Goal: Task Accomplishment & Management: Manage account settings

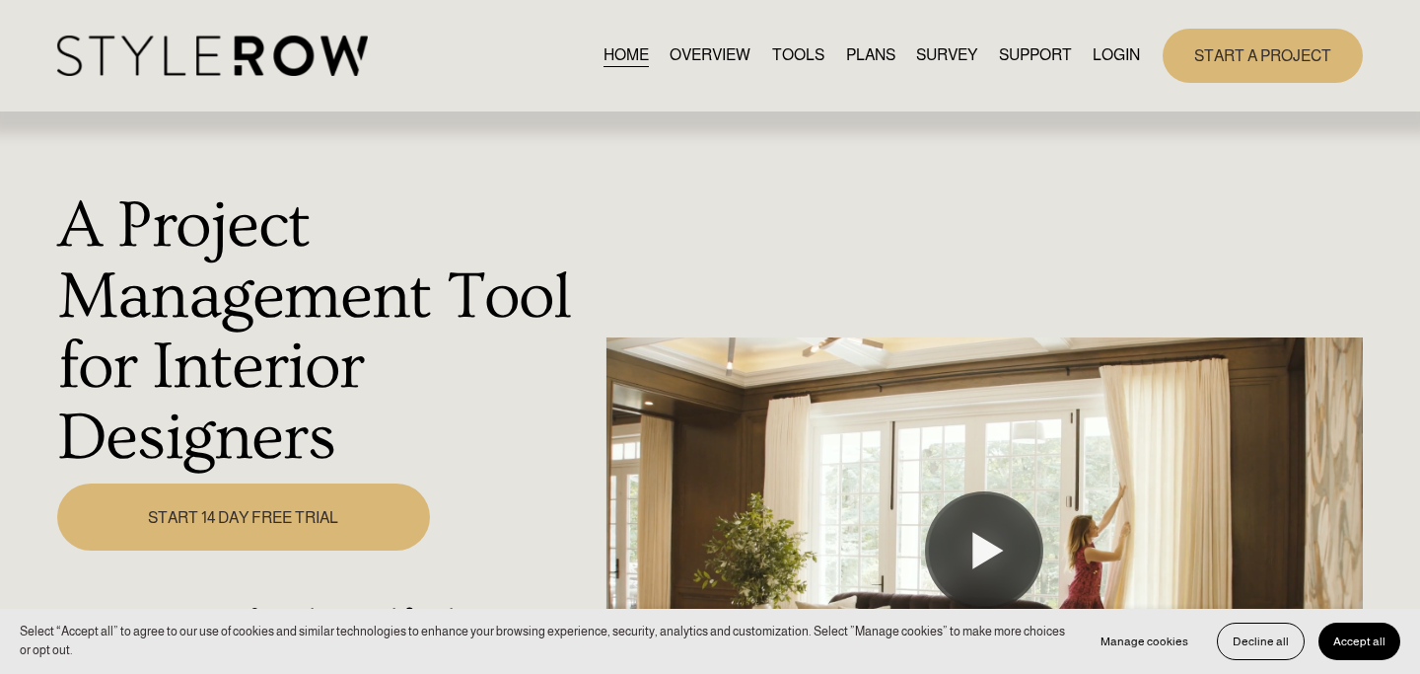
click at [1119, 59] on link "LOGIN" at bounding box center [1116, 55] width 47 height 27
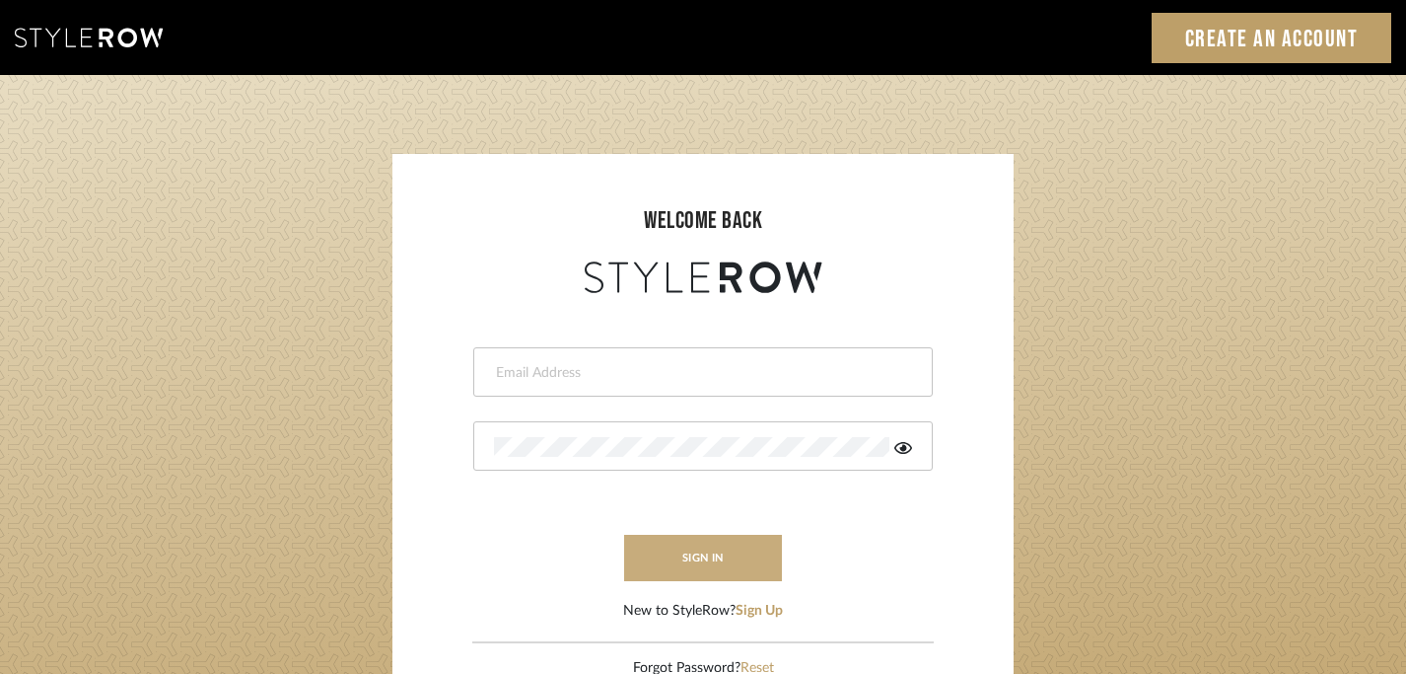
type input "peggy@balancingactlifestyle.com"
click at [718, 551] on button "sign in" at bounding box center [703, 558] width 158 height 46
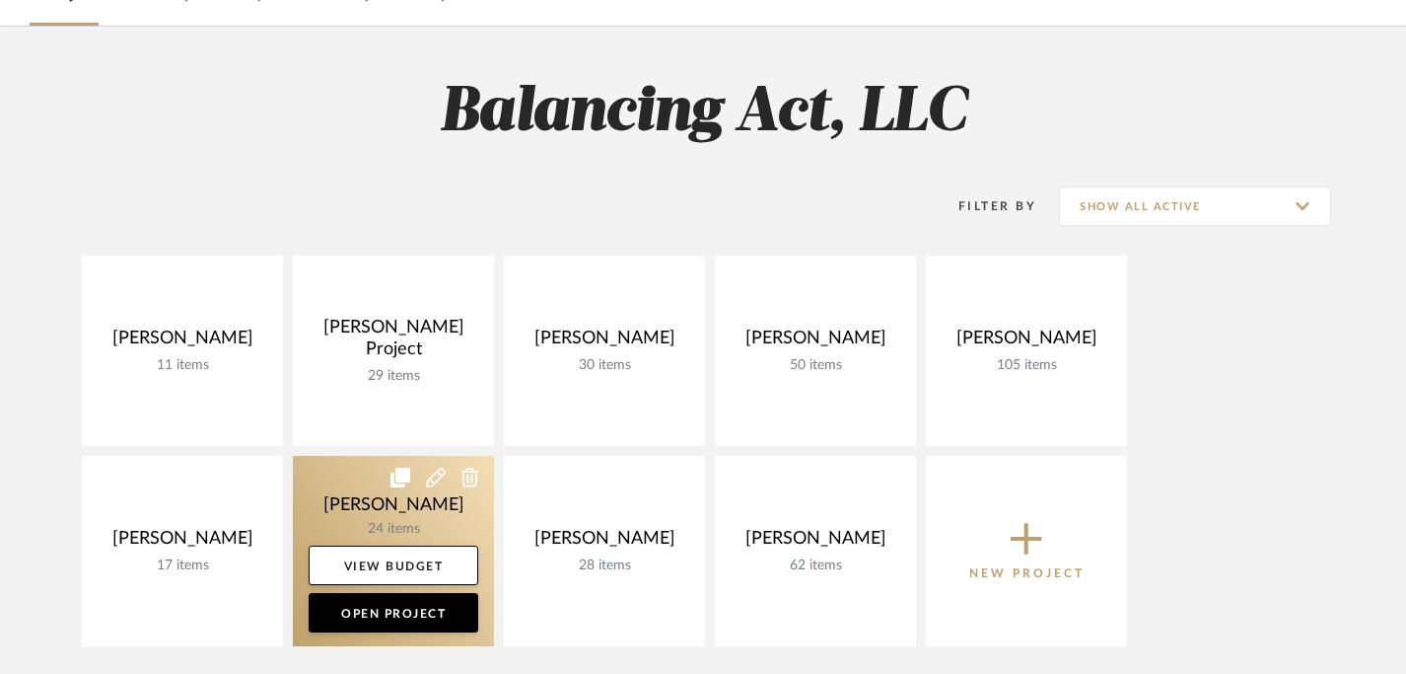
scroll to position [121, 0]
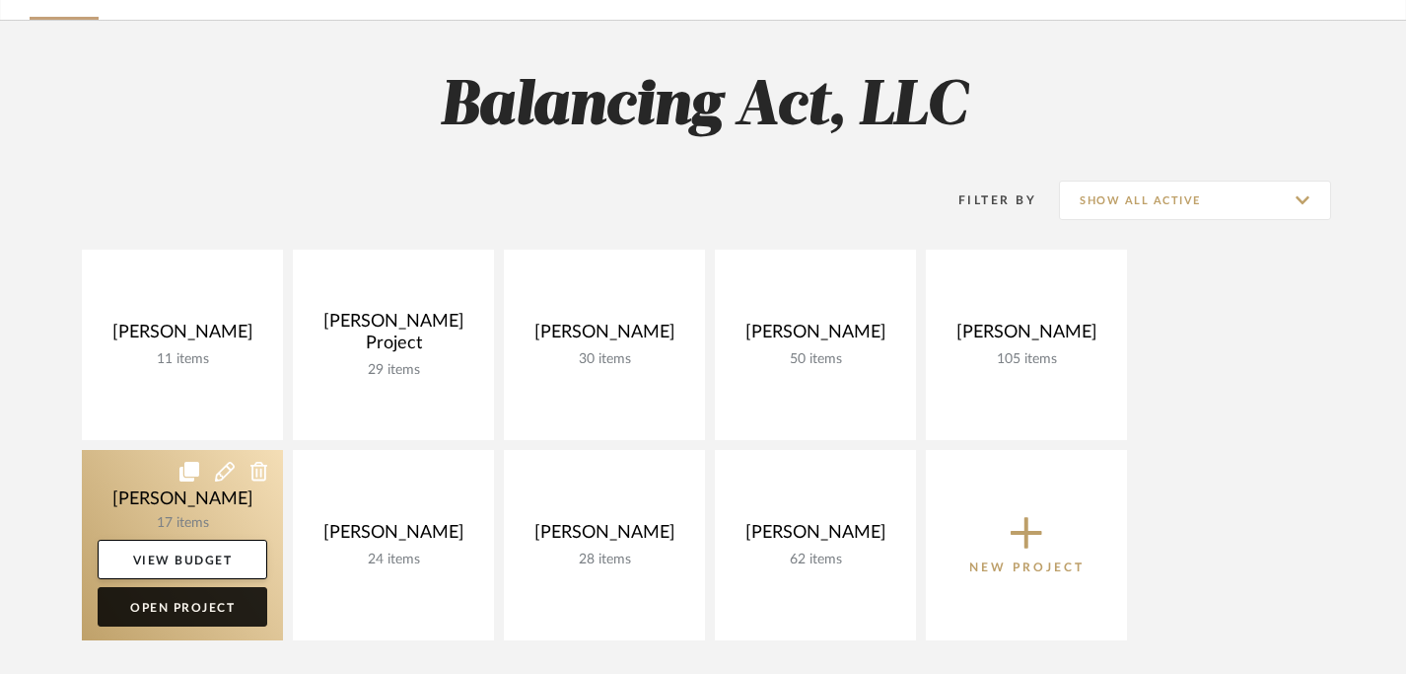
click at [175, 603] on link "Open Project" at bounding box center [183, 606] width 170 height 39
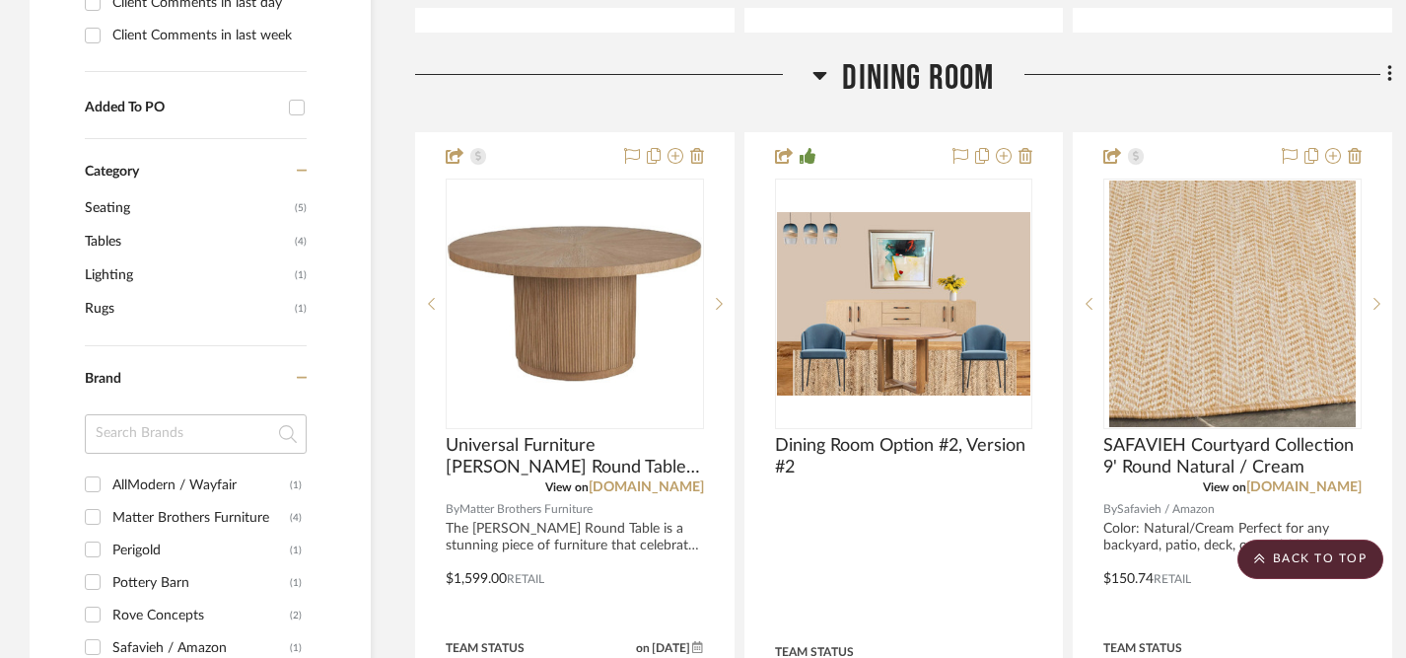
scroll to position [1373, 0]
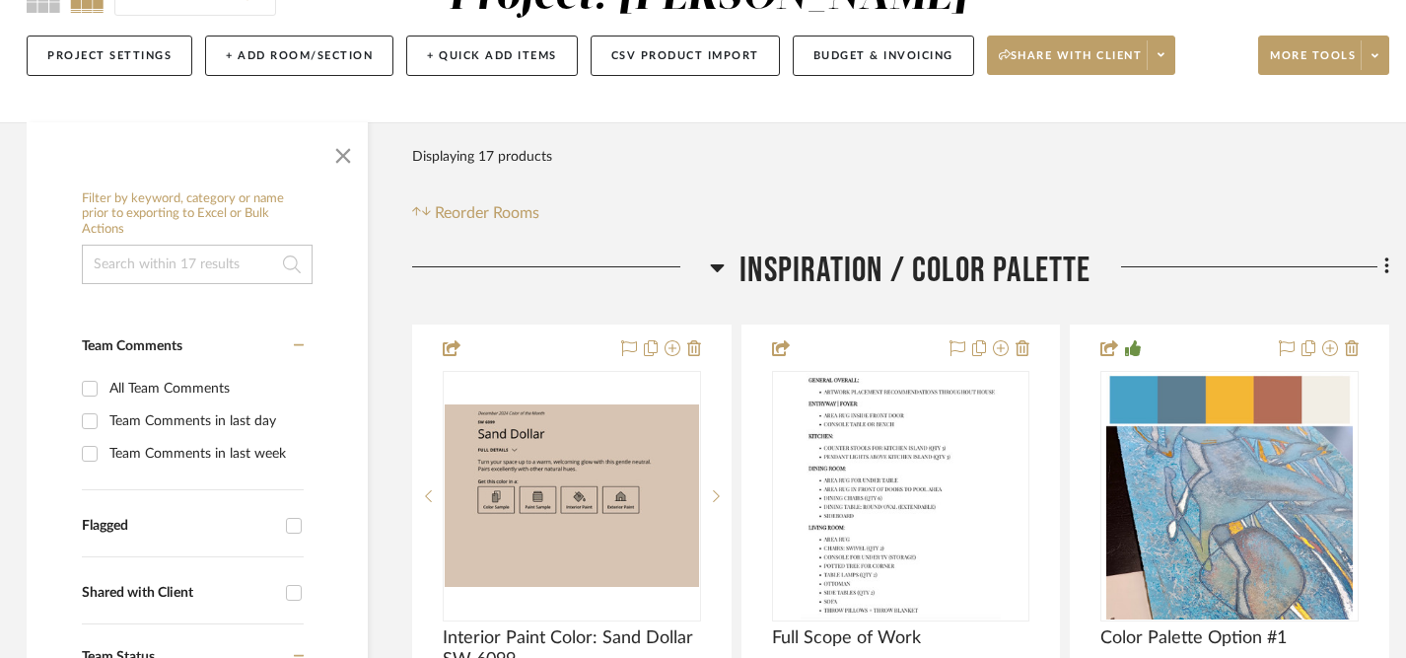
scroll to position [204, 3]
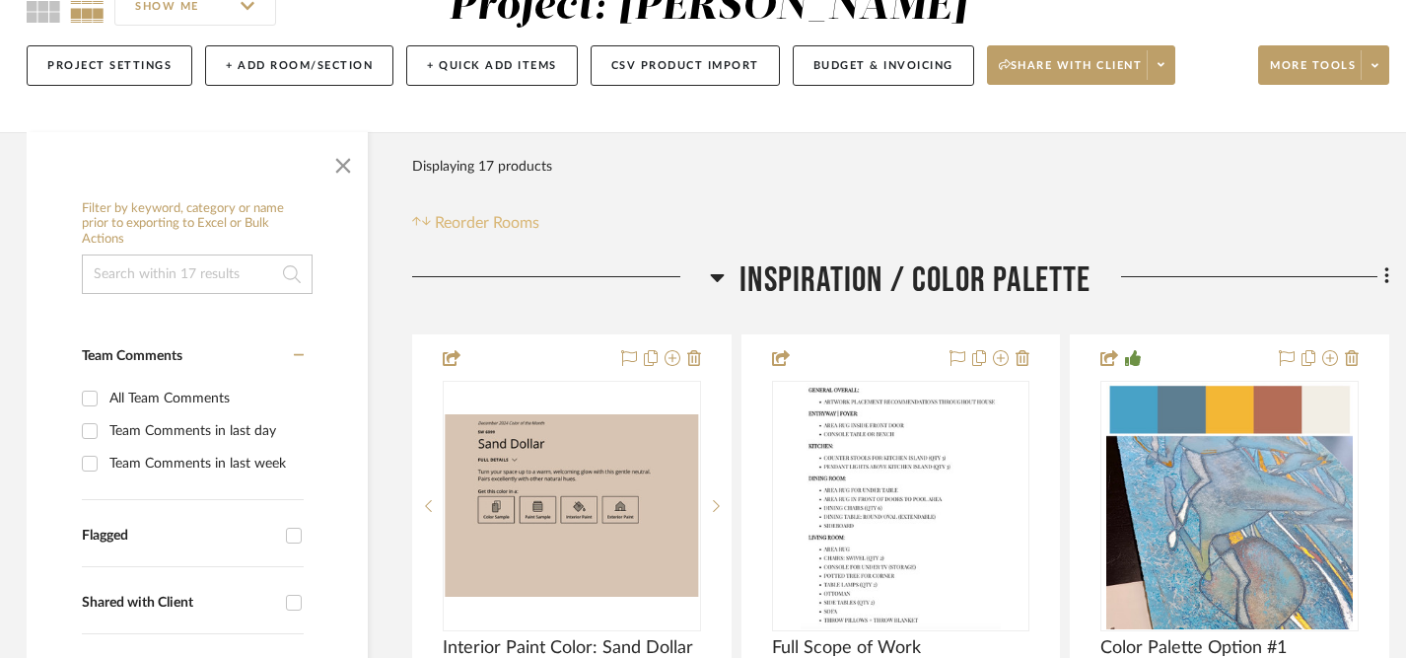
click at [476, 225] on span "Reorder Rooms" at bounding box center [487, 223] width 105 height 24
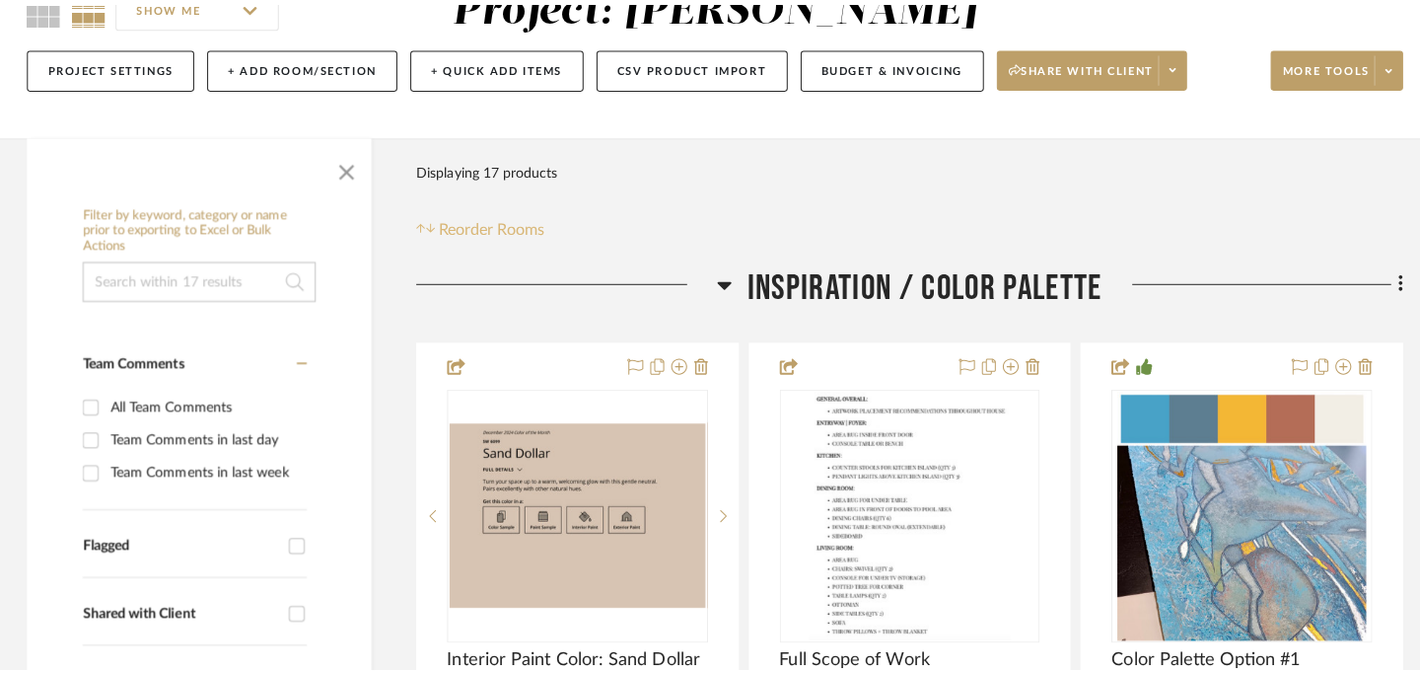
scroll to position [0, 0]
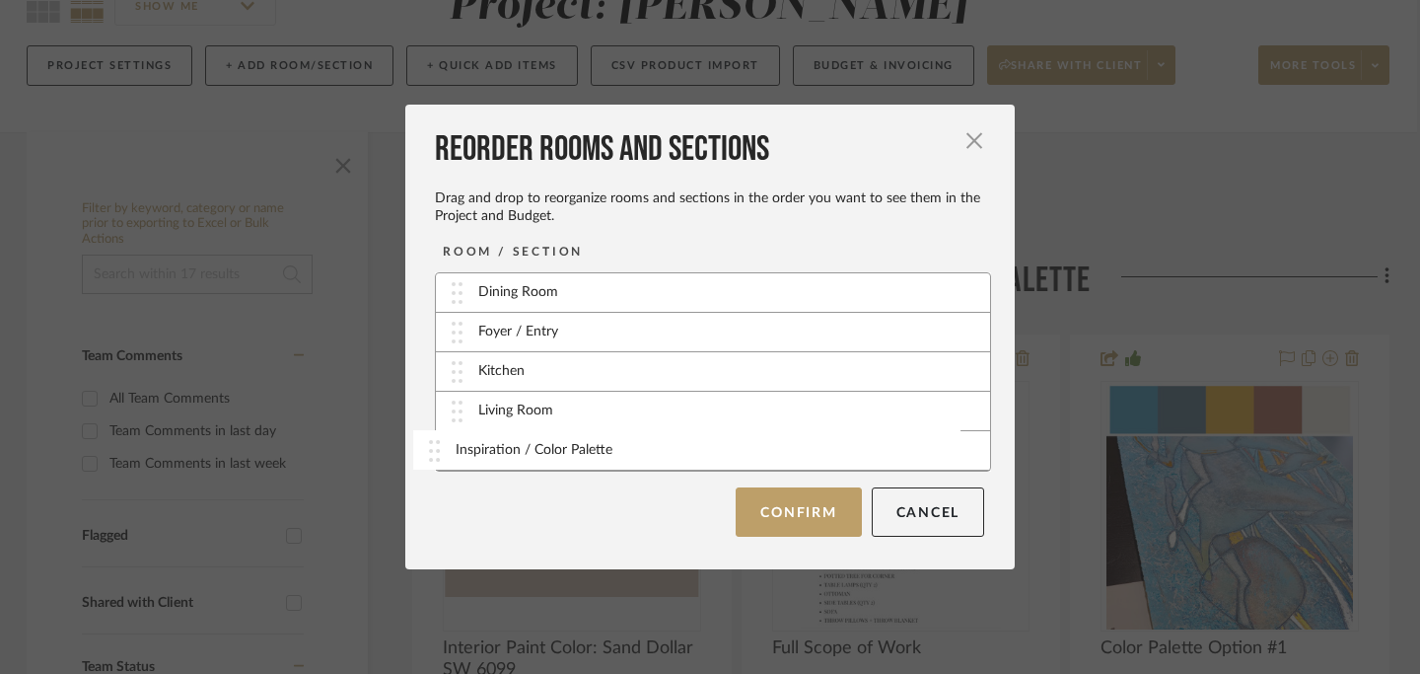
drag, startPoint x: 452, startPoint y: 292, endPoint x: 438, endPoint y: 449, distance: 157.4
click at [801, 525] on button "Confirm" at bounding box center [798, 510] width 125 height 49
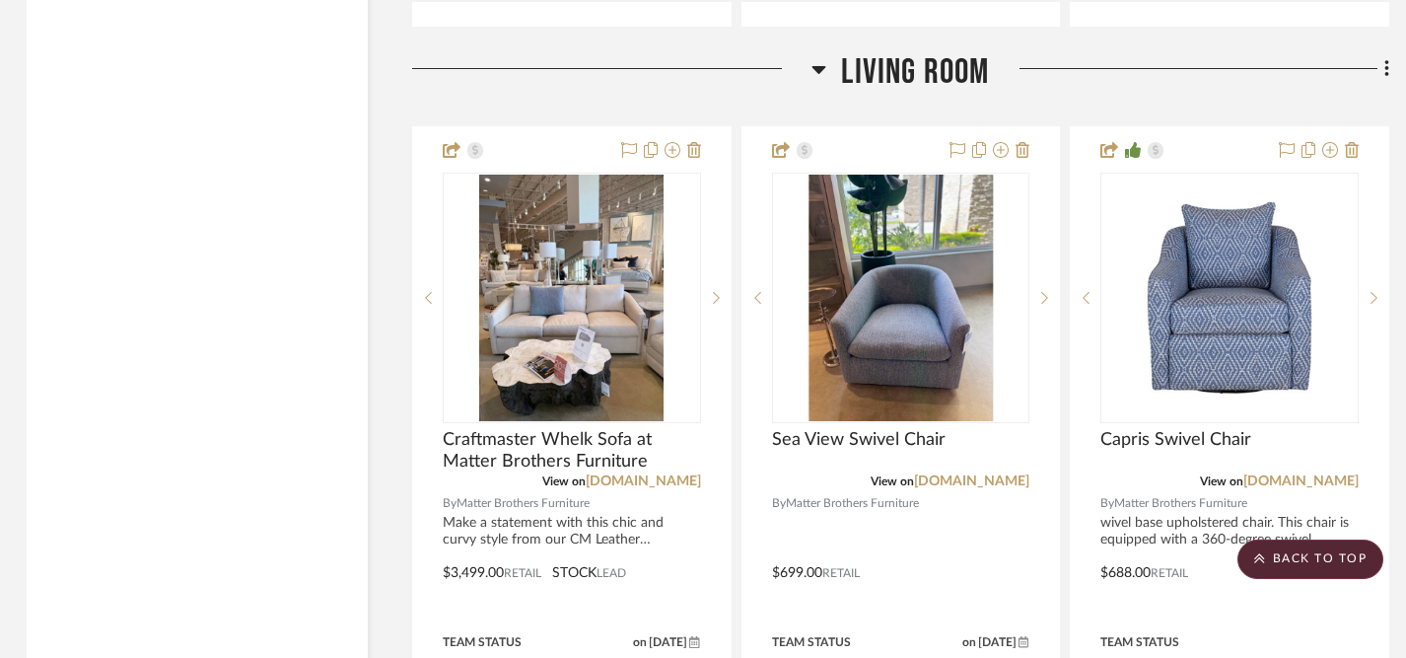
scroll to position [5206, 3]
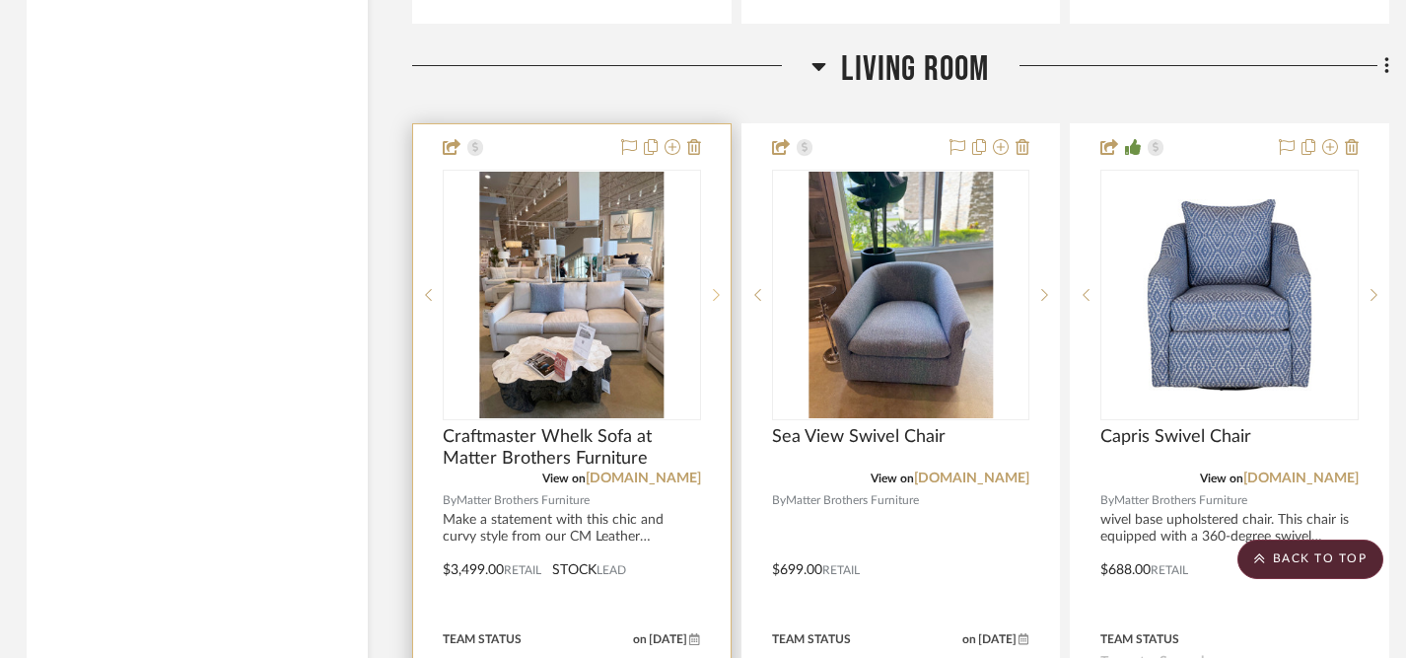
click at [717, 289] on icon at bounding box center [716, 295] width 7 height 14
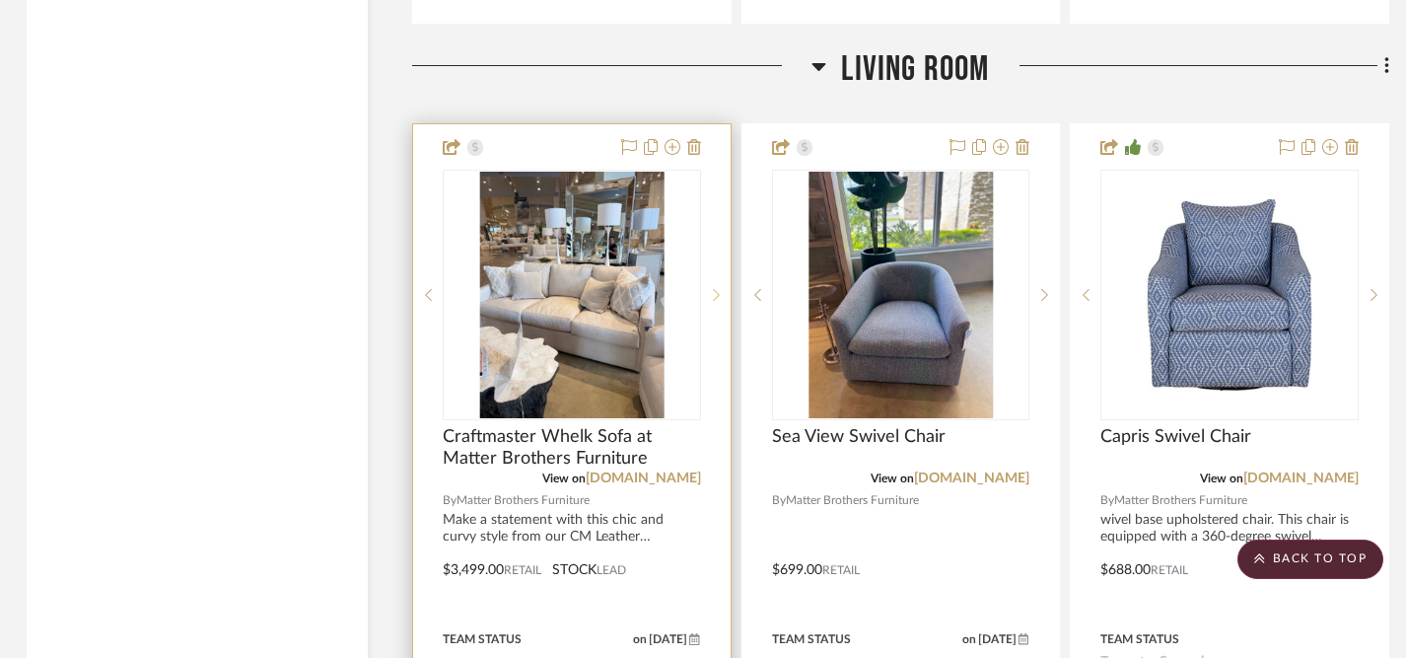
click at [718, 288] on icon at bounding box center [716, 295] width 7 height 14
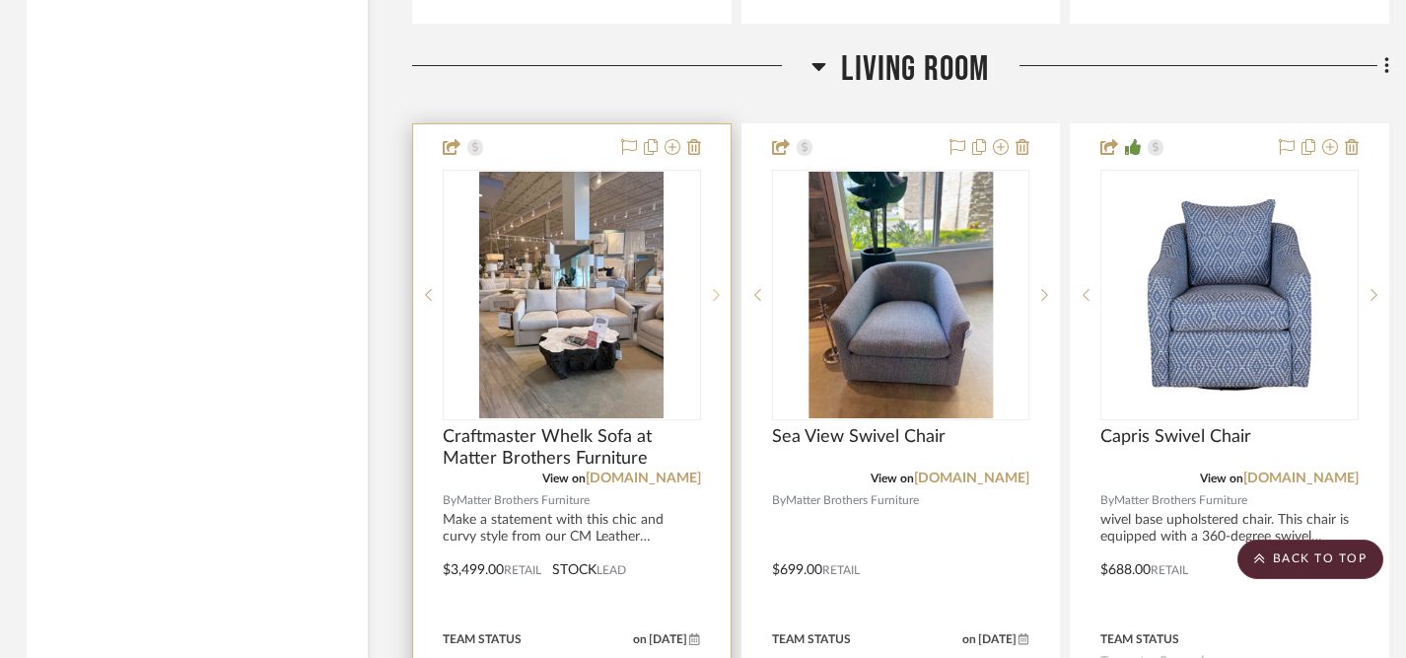
click at [718, 288] on icon at bounding box center [716, 295] width 7 height 14
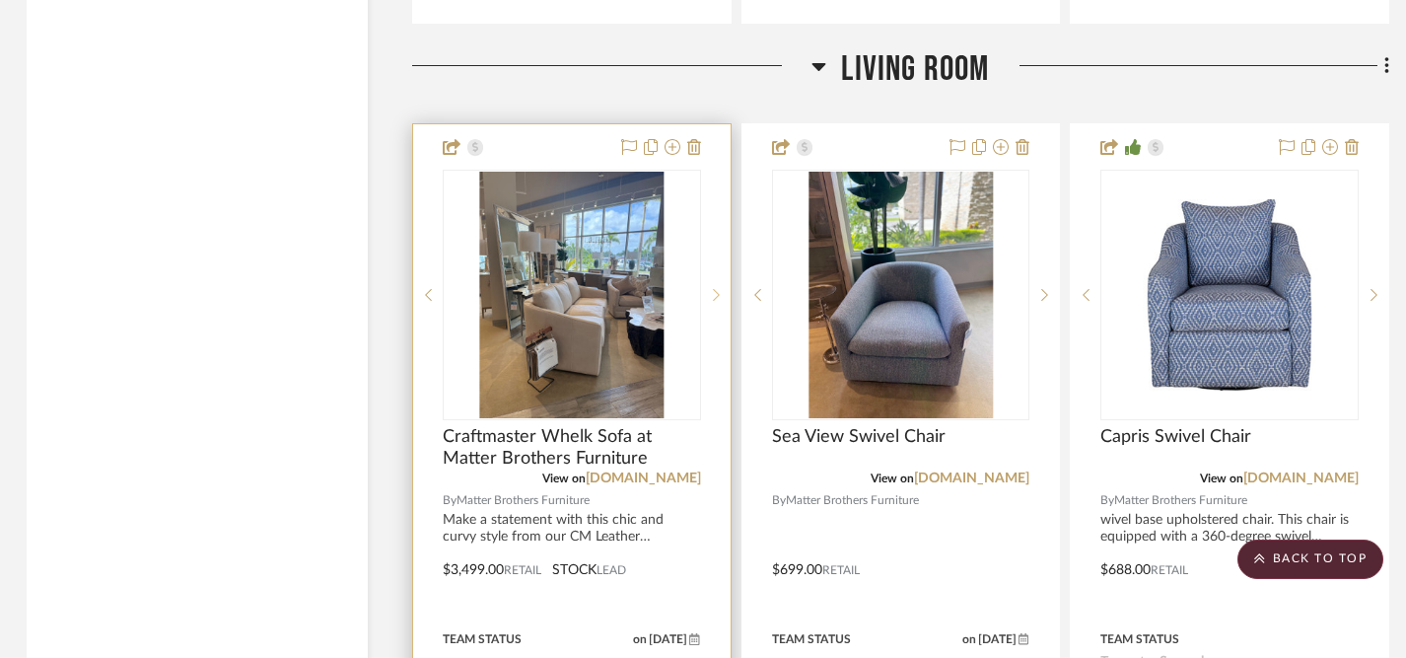
click at [718, 288] on icon at bounding box center [716, 295] width 7 height 14
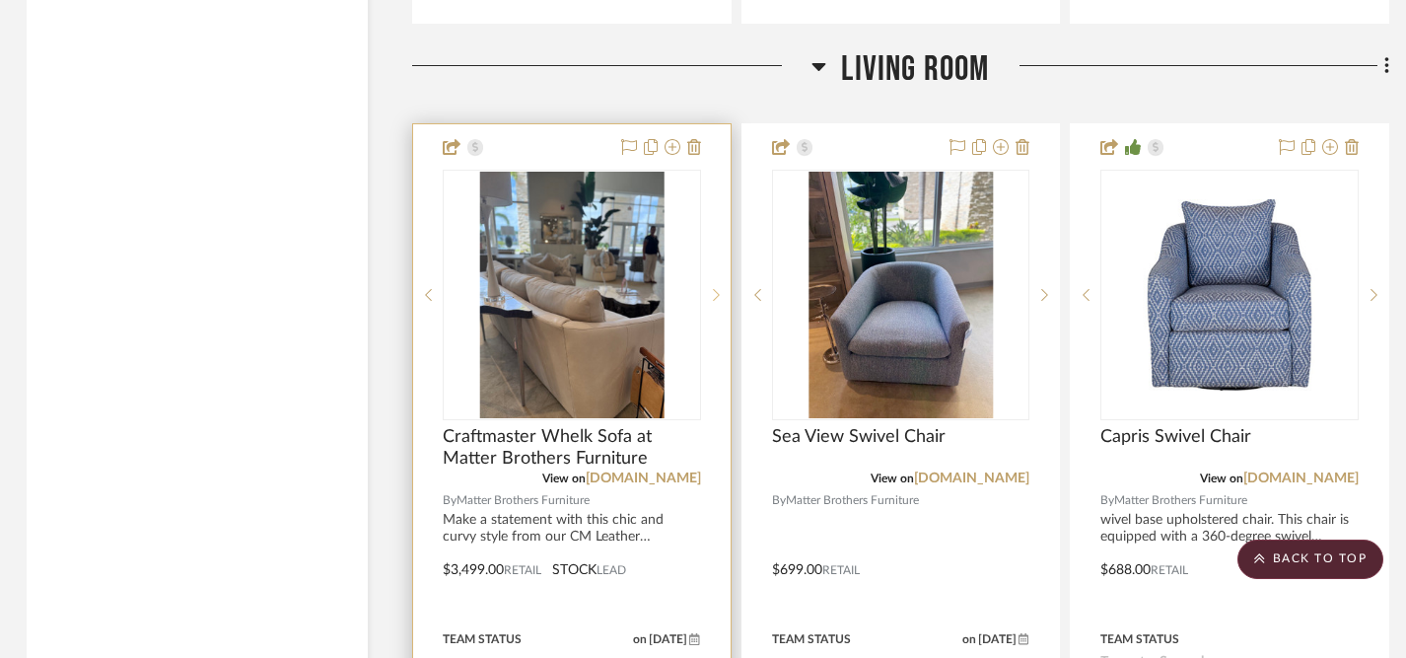
click at [718, 288] on icon at bounding box center [716, 295] width 7 height 14
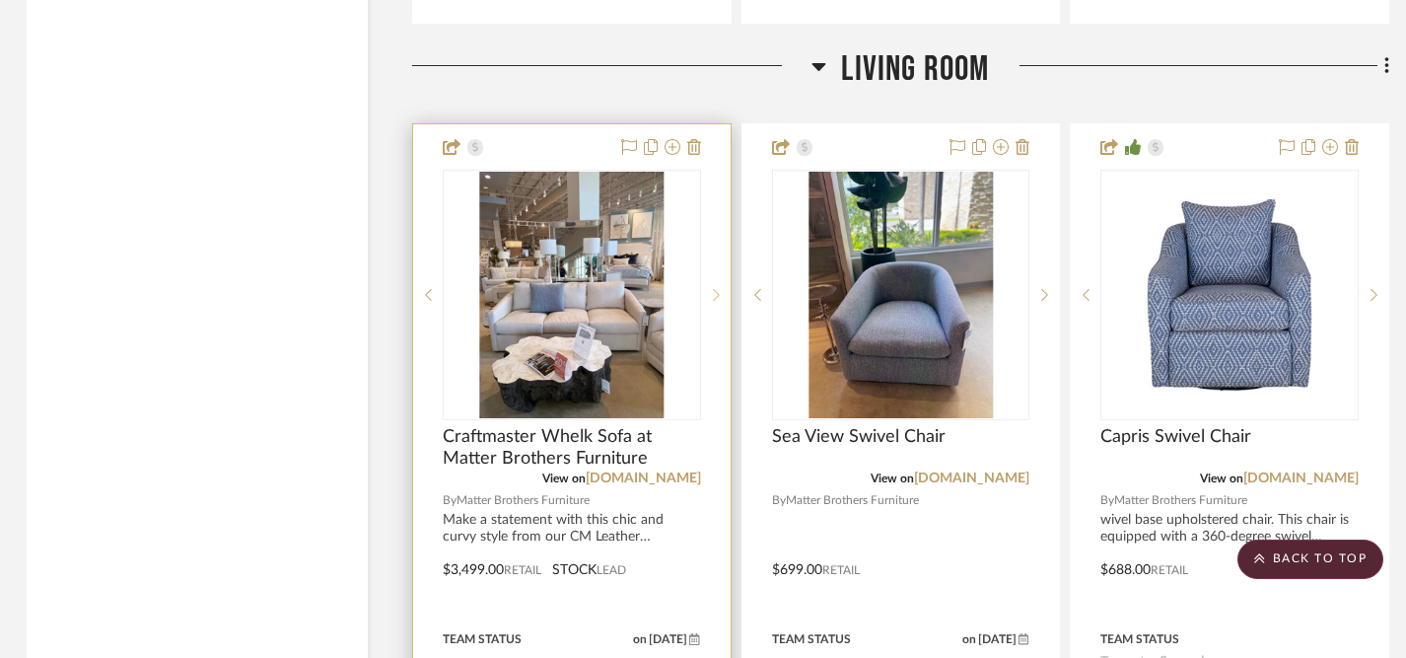
click at [718, 288] on icon at bounding box center [716, 295] width 7 height 14
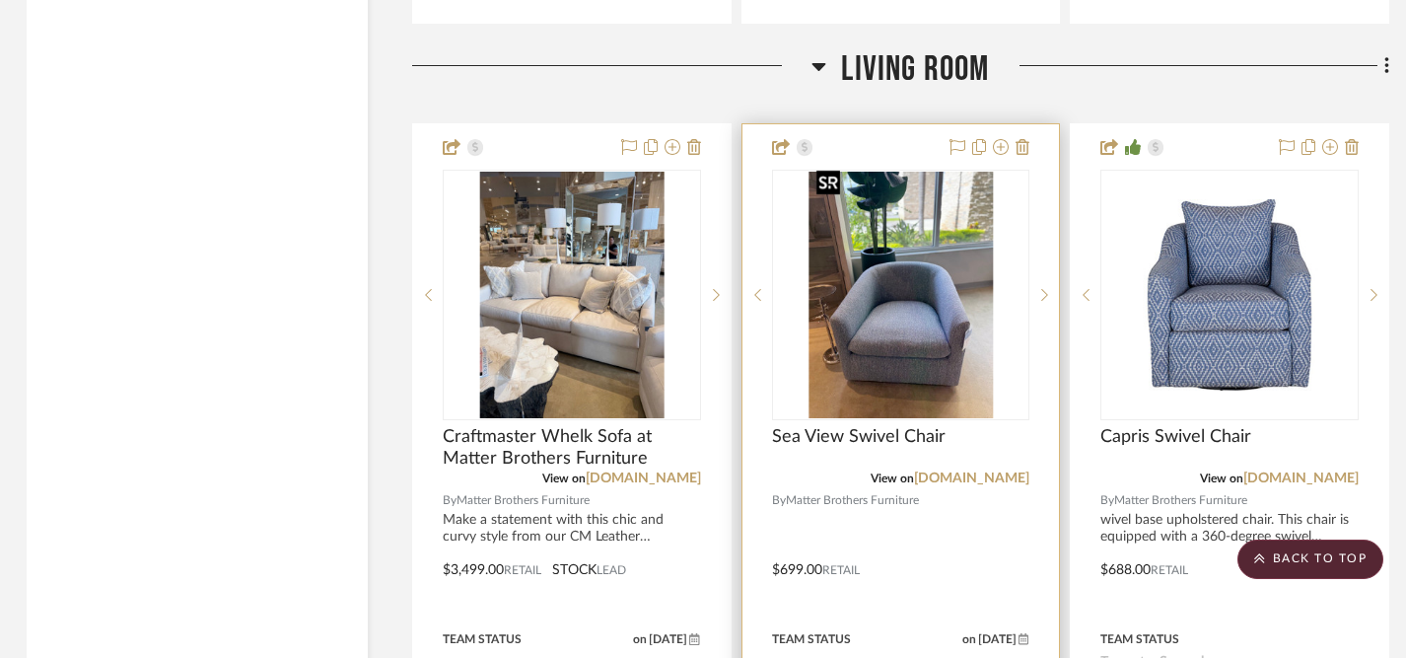
click at [847, 267] on img "0" at bounding box center [901, 295] width 184 height 247
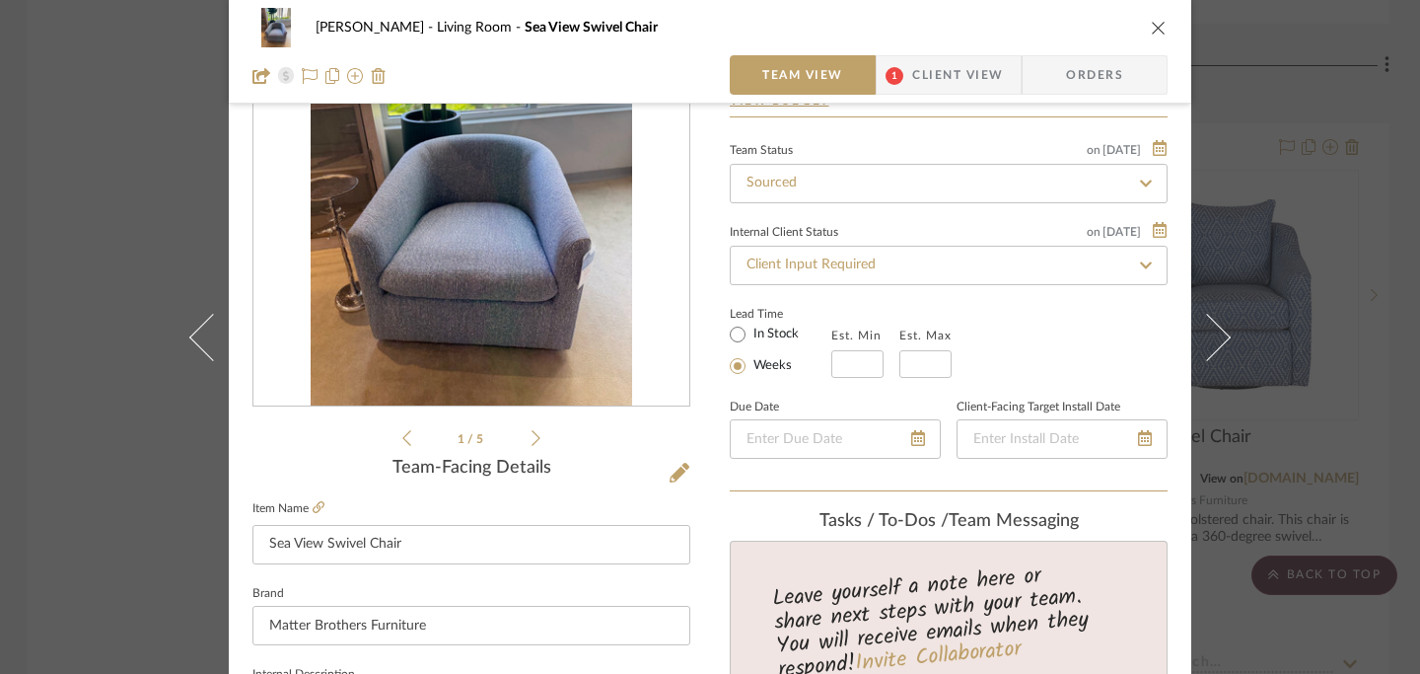
scroll to position [143, 0]
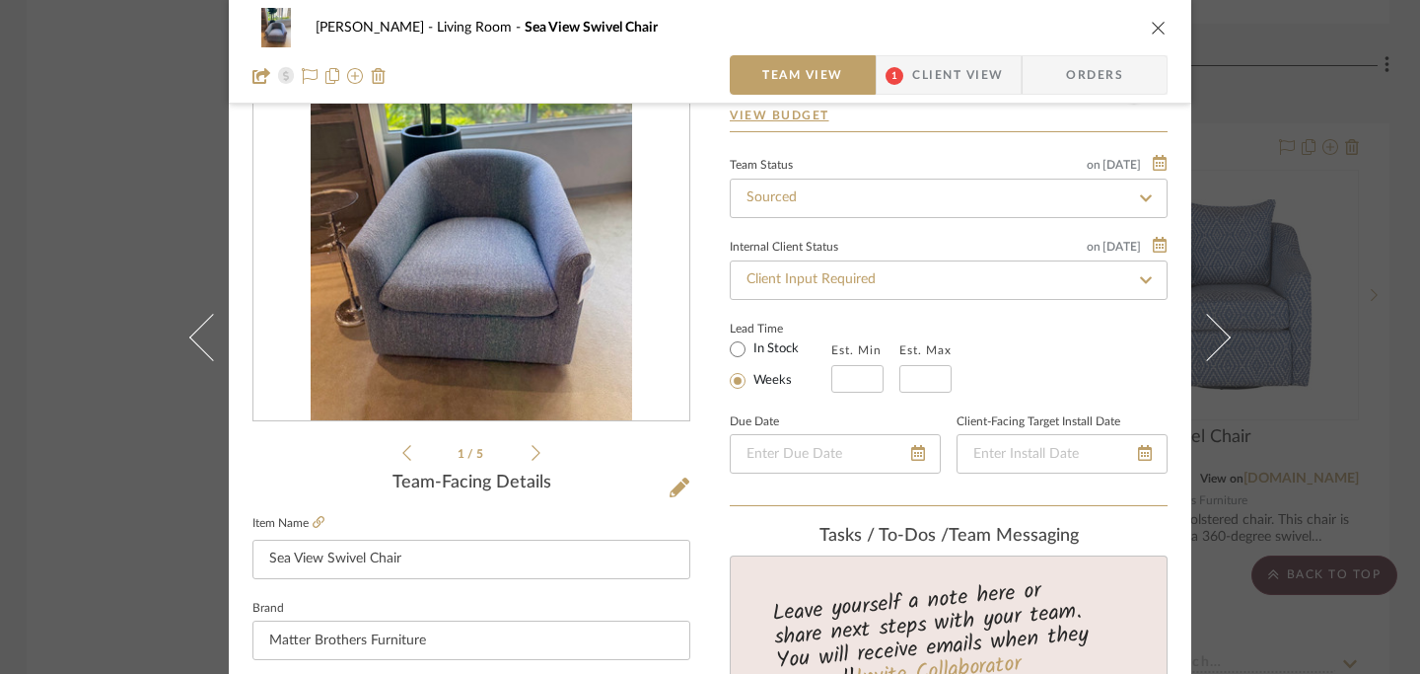
click at [532, 456] on icon at bounding box center [536, 453] width 9 height 18
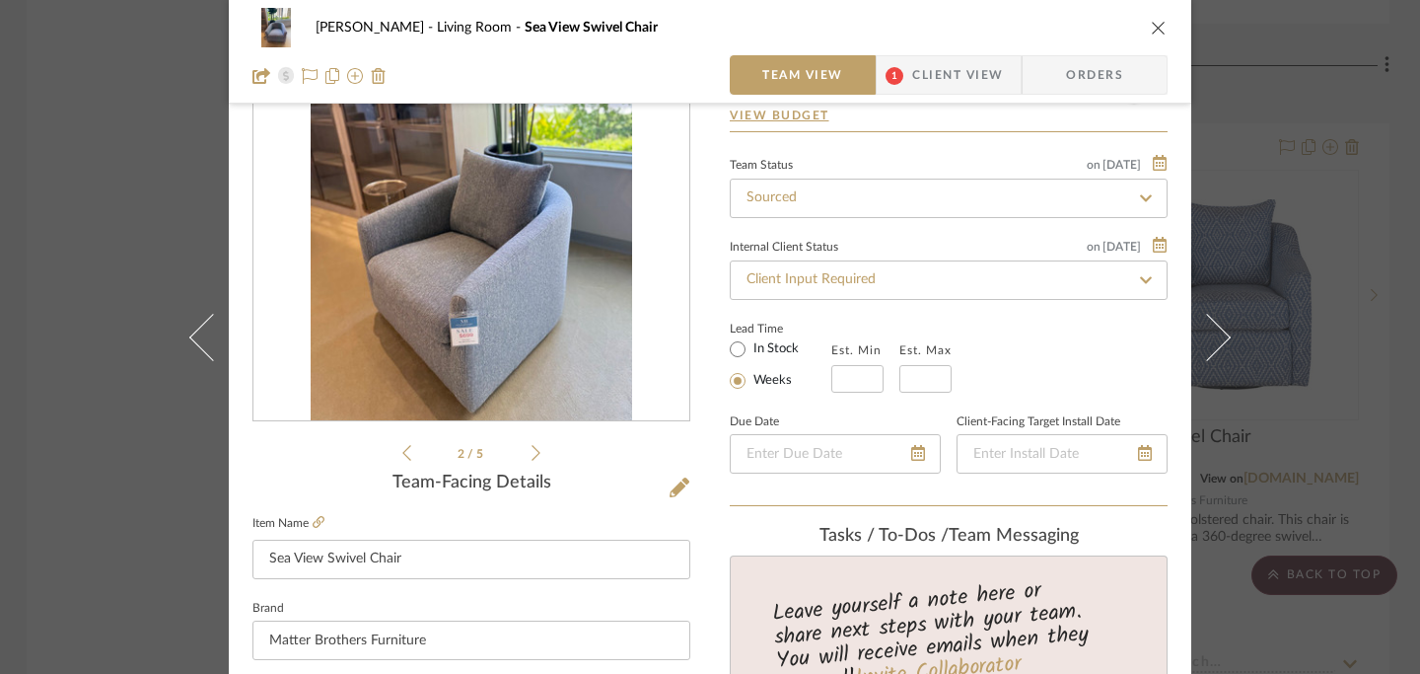
click at [532, 456] on icon at bounding box center [536, 453] width 9 height 18
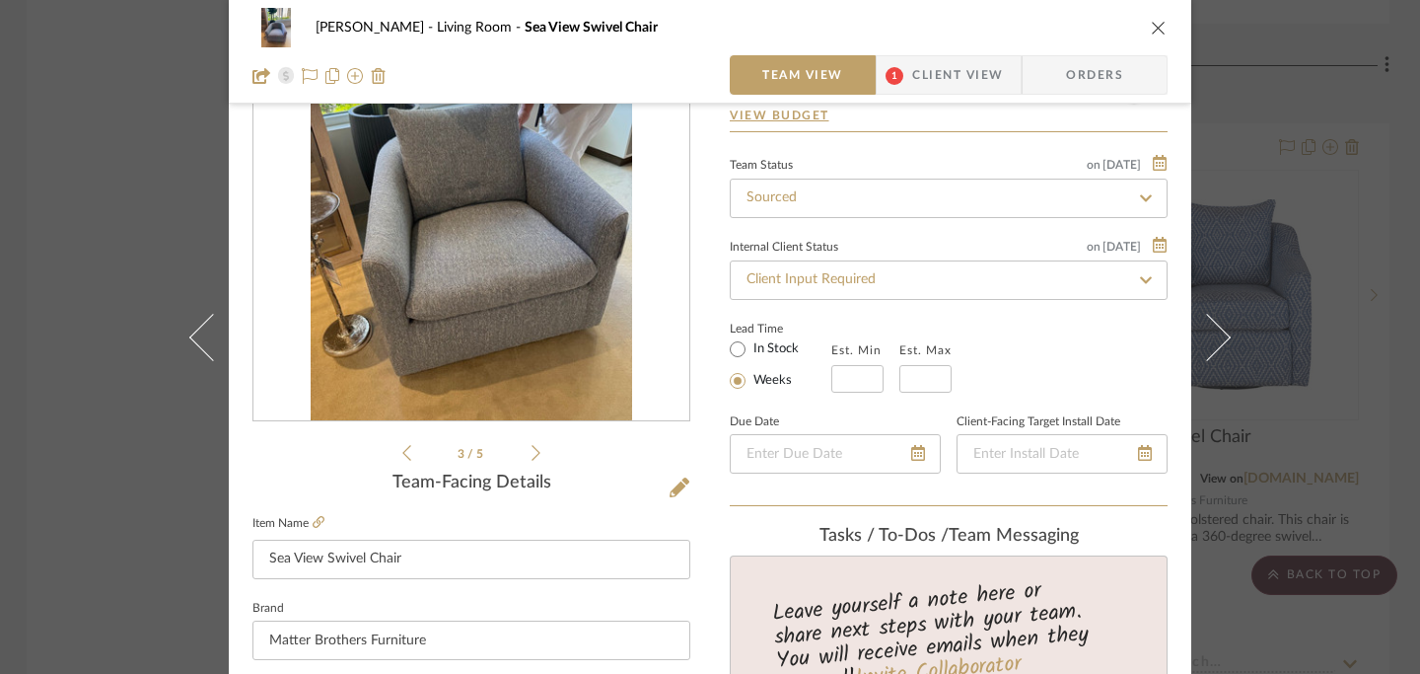
click at [532, 456] on icon at bounding box center [536, 453] width 9 height 18
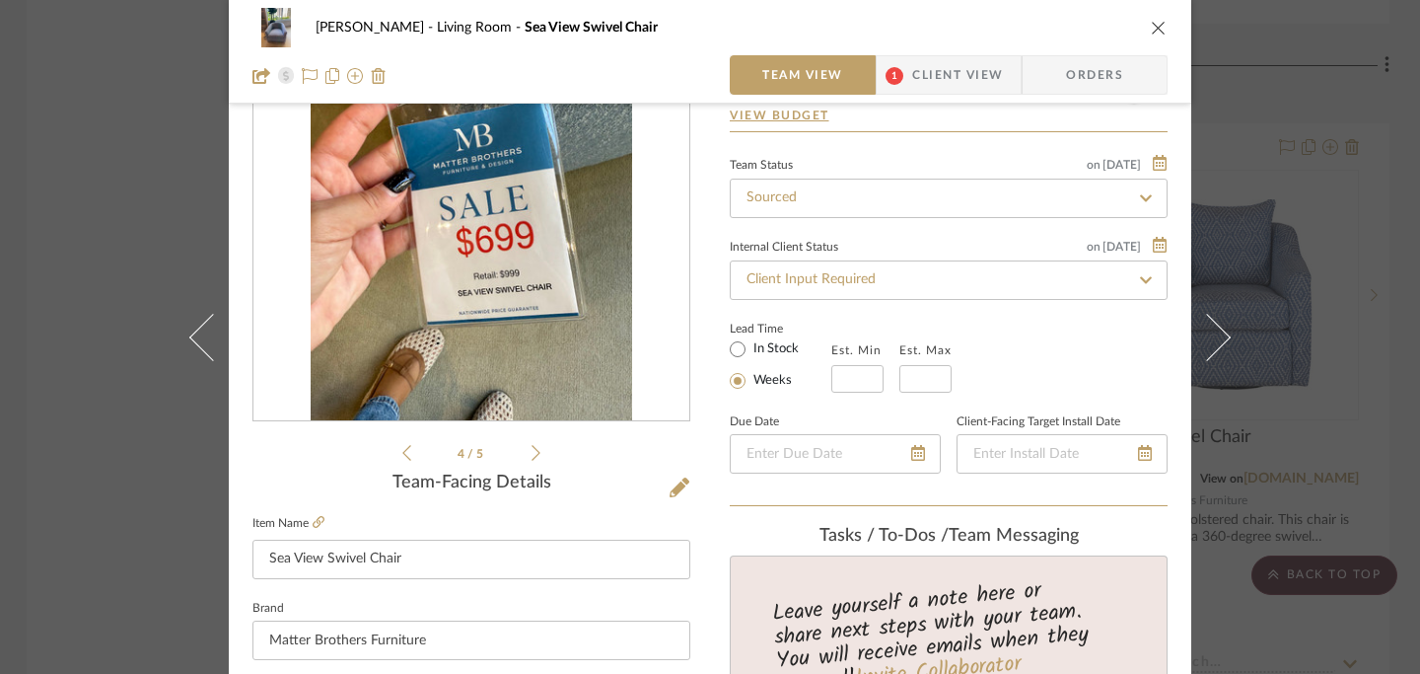
click at [532, 456] on icon at bounding box center [536, 453] width 9 height 18
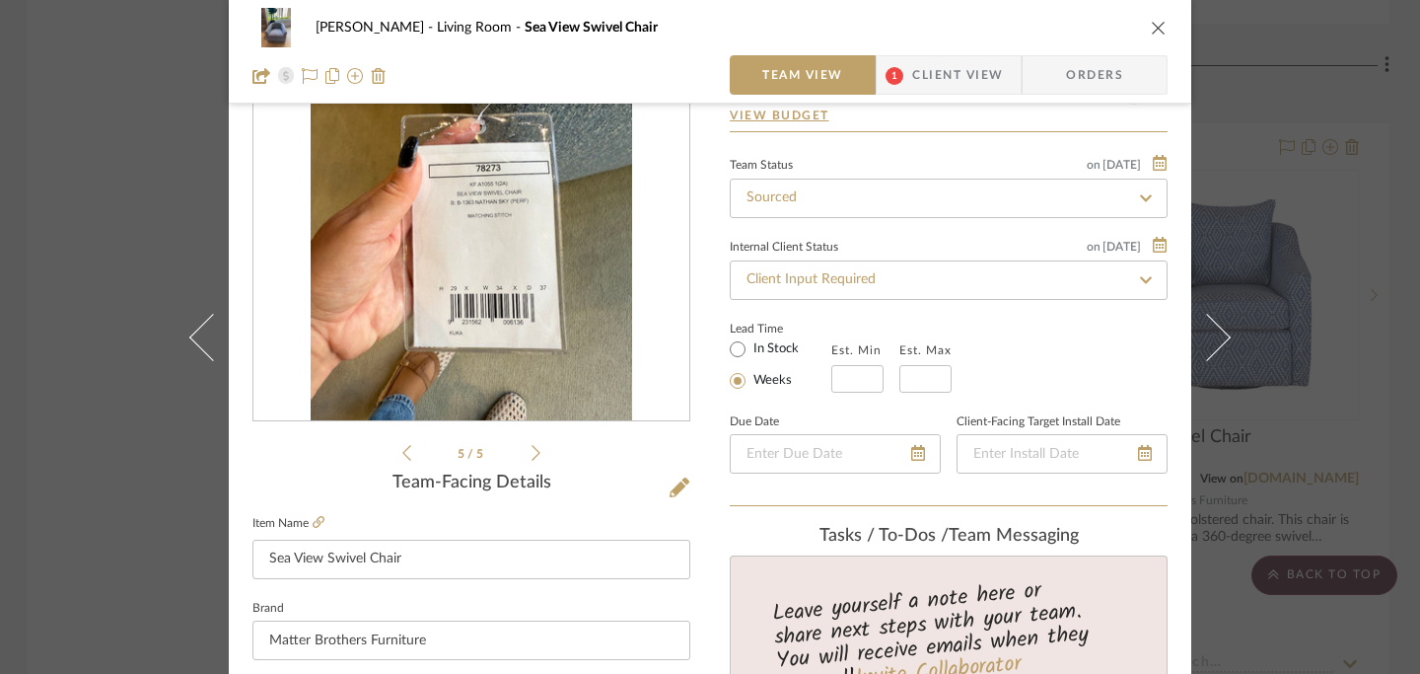
click at [532, 456] on icon at bounding box center [536, 453] width 9 height 18
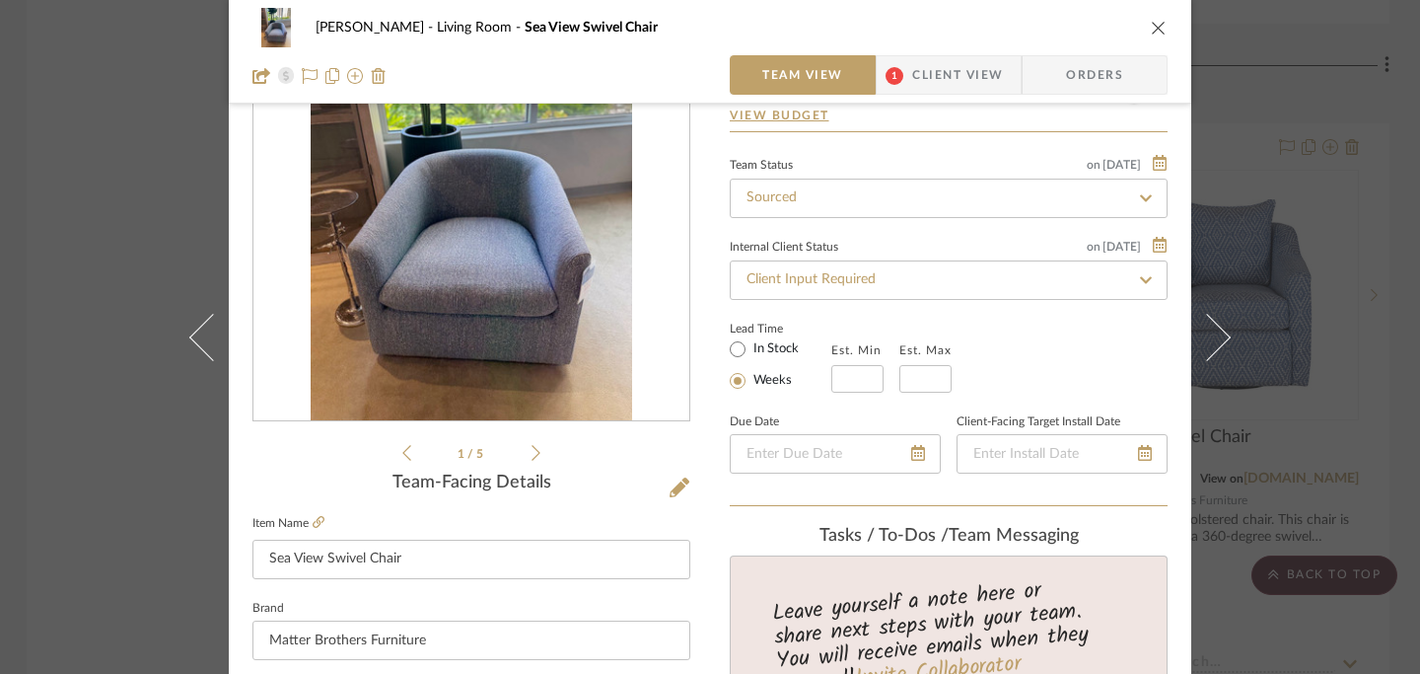
click at [535, 452] on div "1 / 5" at bounding box center [471, 227] width 438 height 473
click at [534, 452] on div "1 / 5" at bounding box center [471, 227] width 438 height 473
click at [532, 447] on icon at bounding box center [536, 453] width 9 height 18
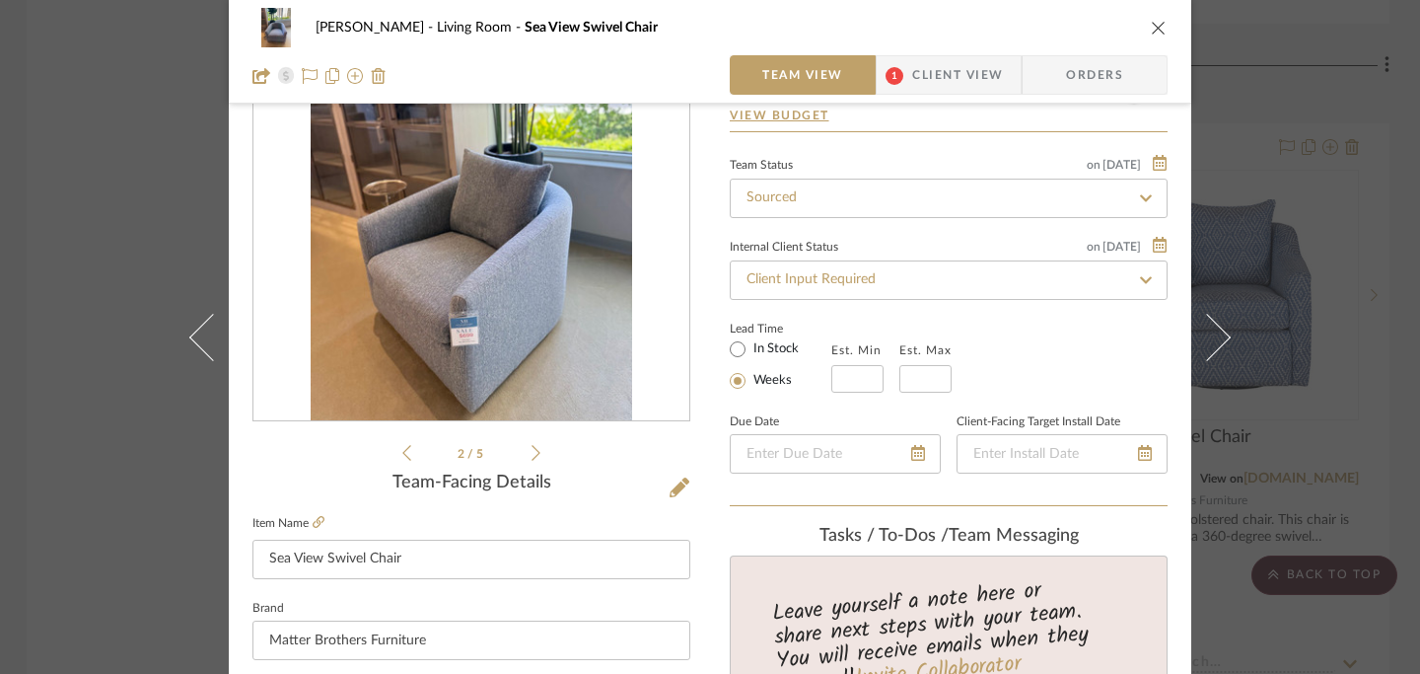
click at [532, 447] on icon at bounding box center [536, 453] width 9 height 18
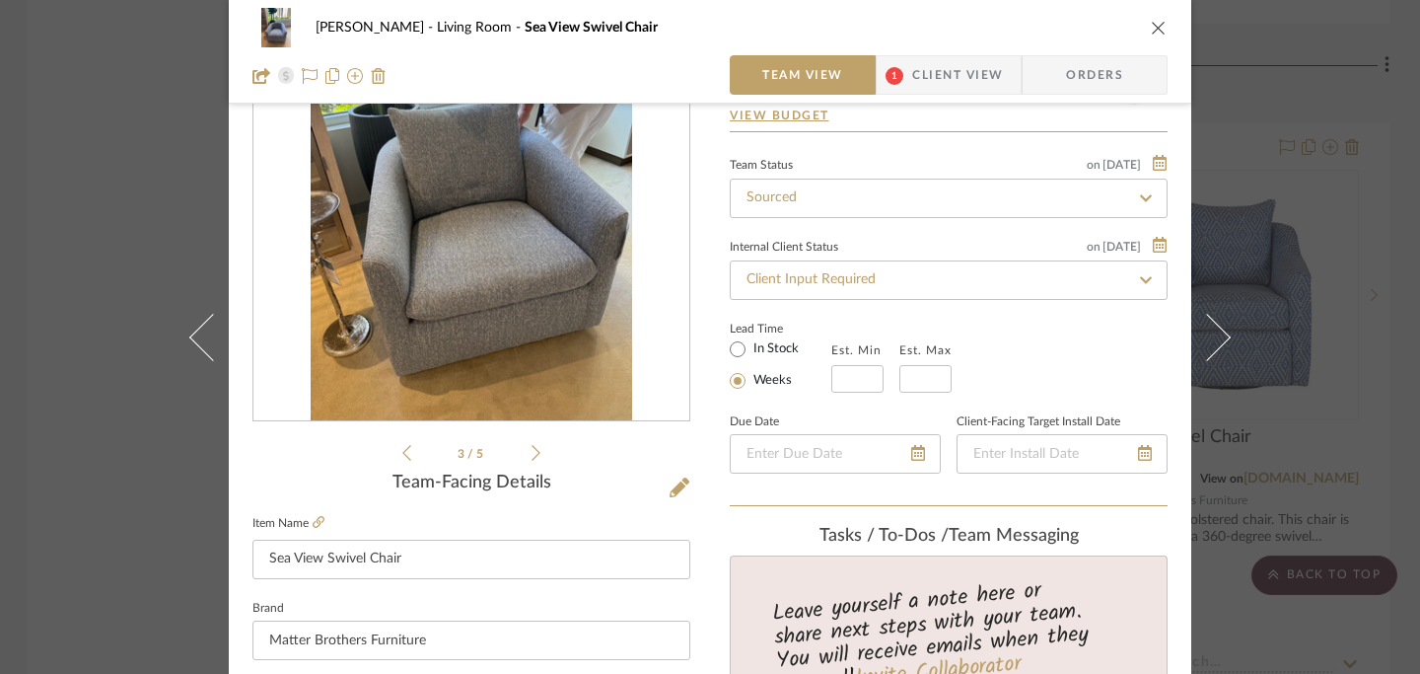
click at [532, 447] on icon at bounding box center [536, 453] width 9 height 18
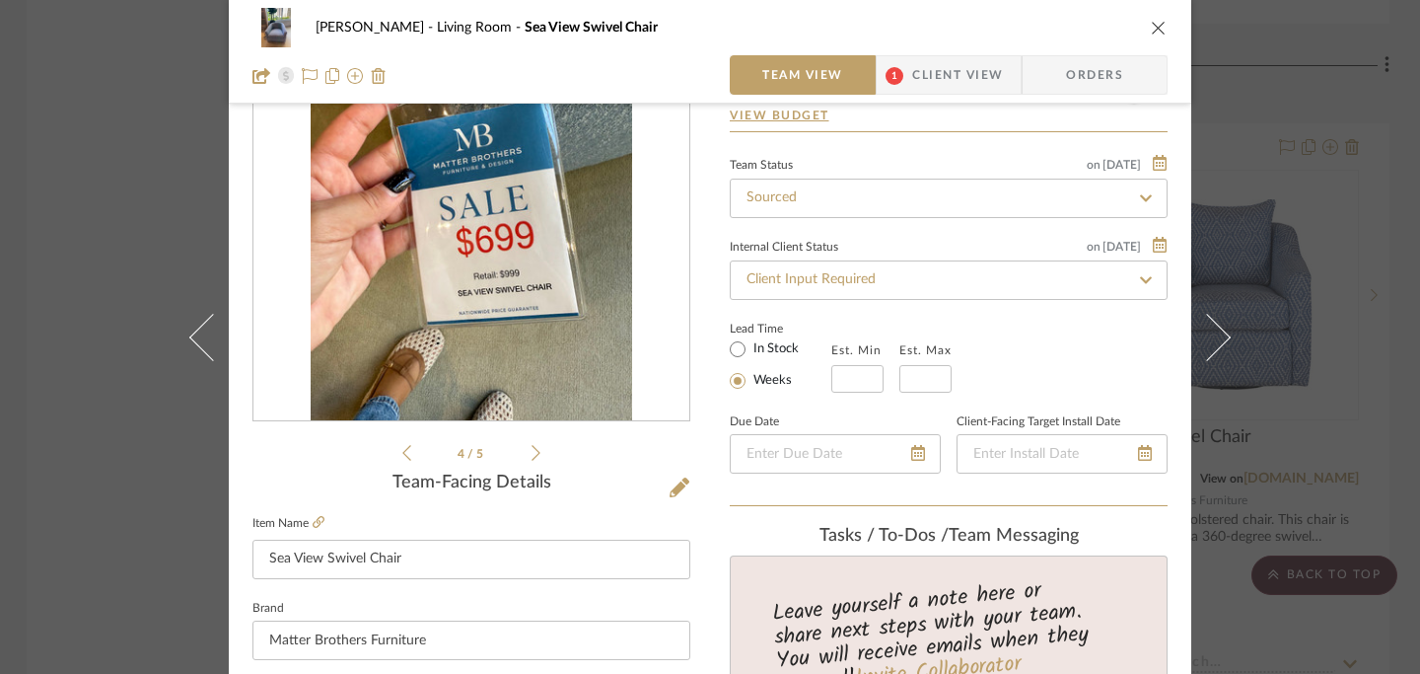
click at [532, 447] on icon at bounding box center [536, 453] width 9 height 18
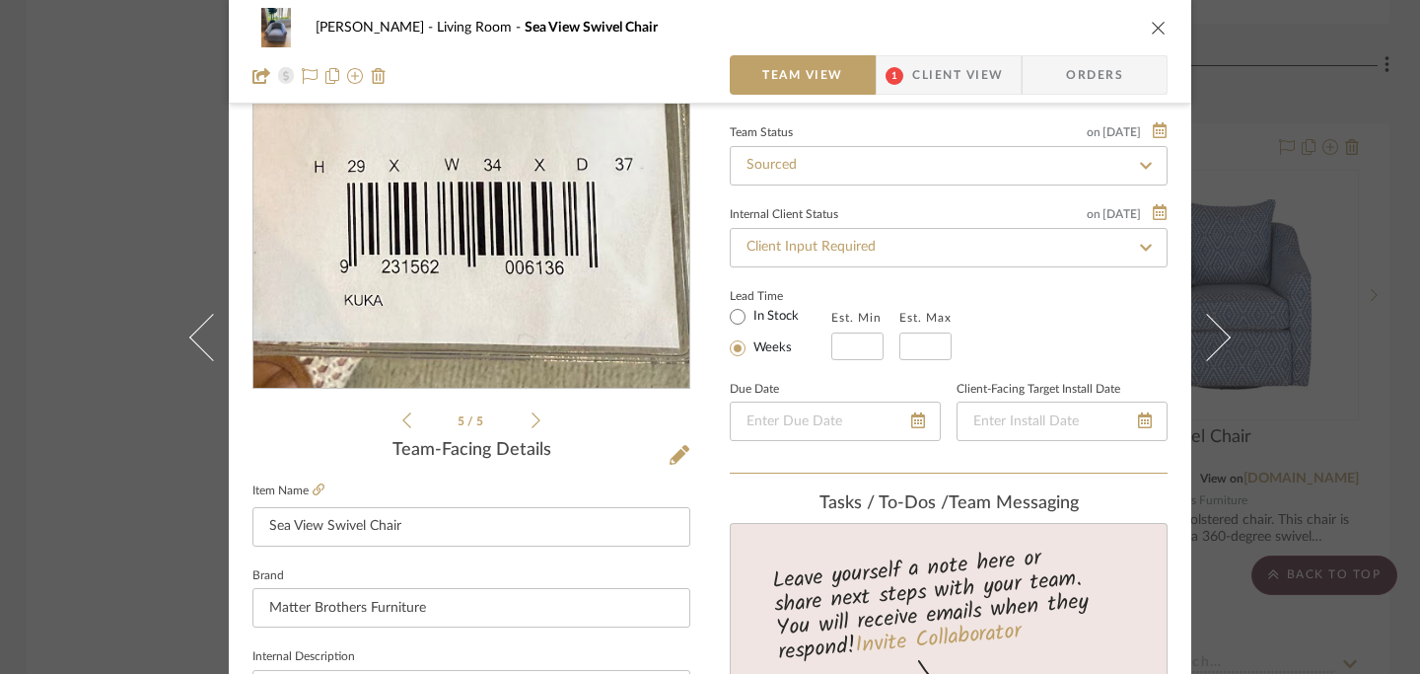
scroll to position [0, 0]
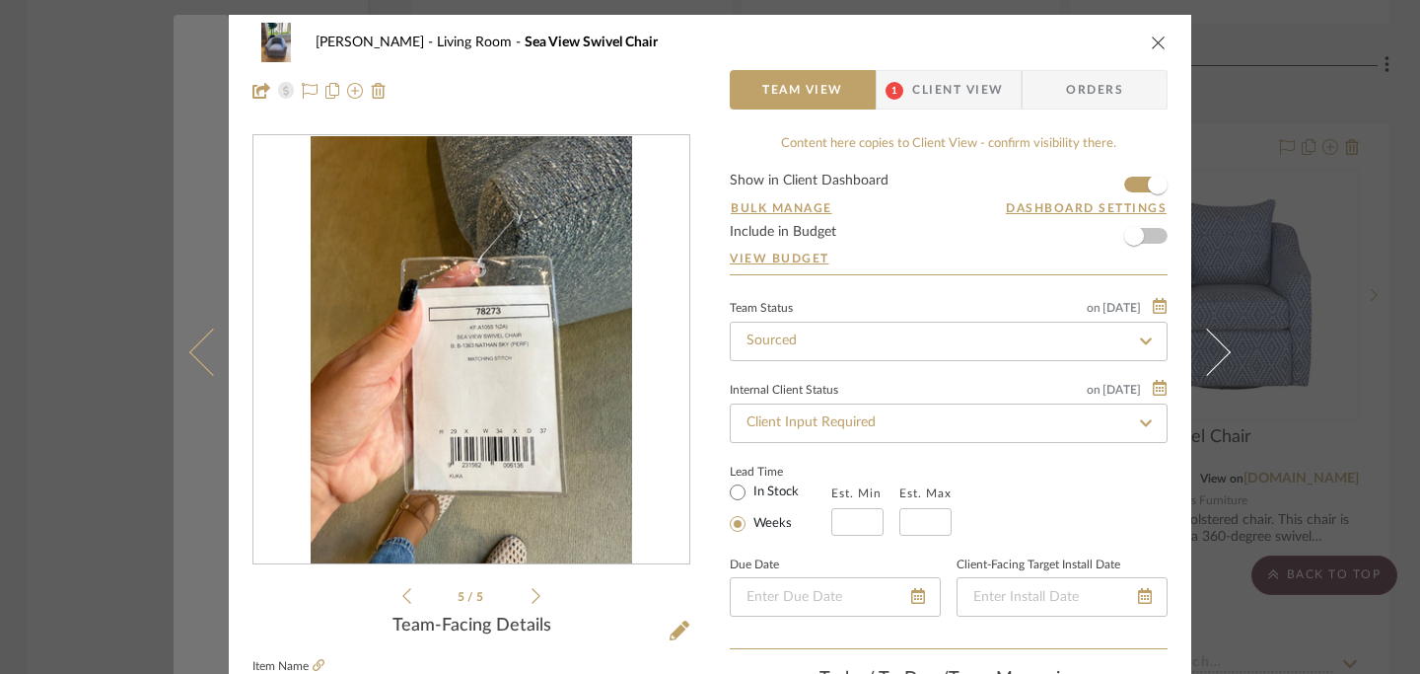
click at [196, 343] on icon at bounding box center [212, 350] width 47 height 47
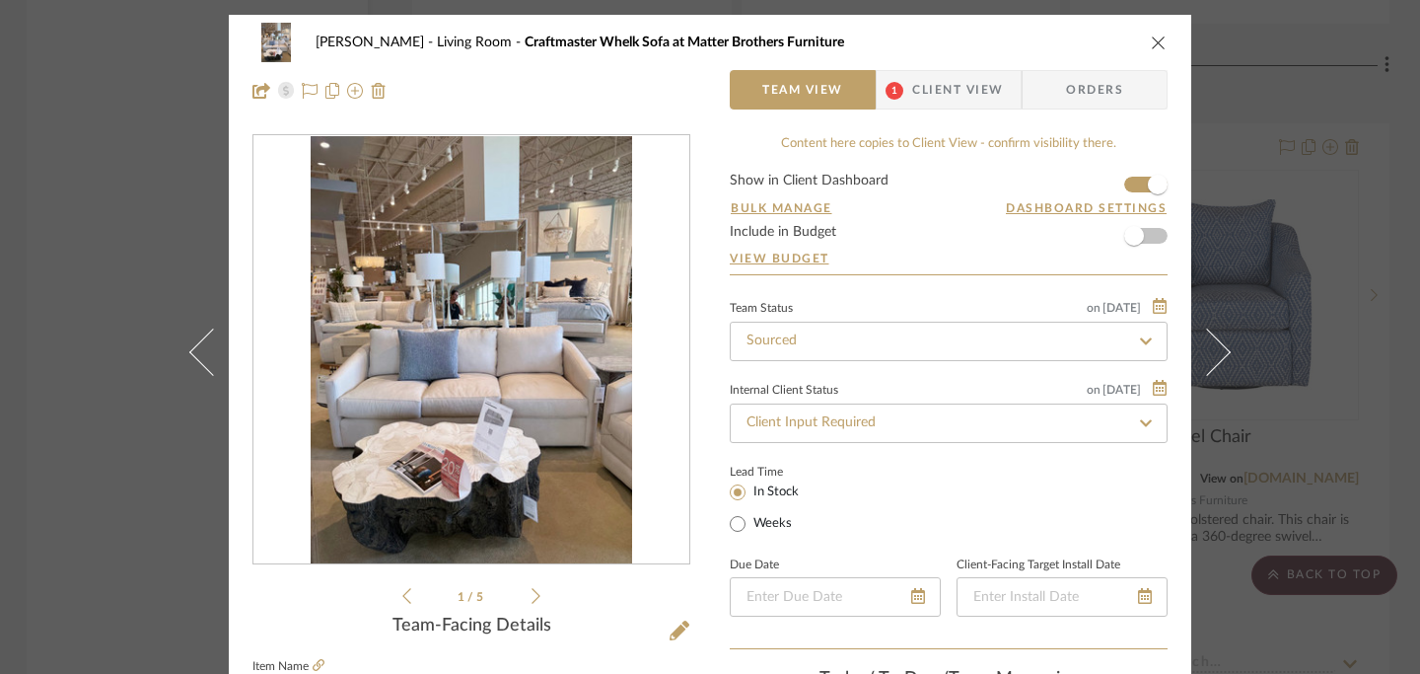
click at [1153, 38] on icon "close" at bounding box center [1159, 43] width 16 height 16
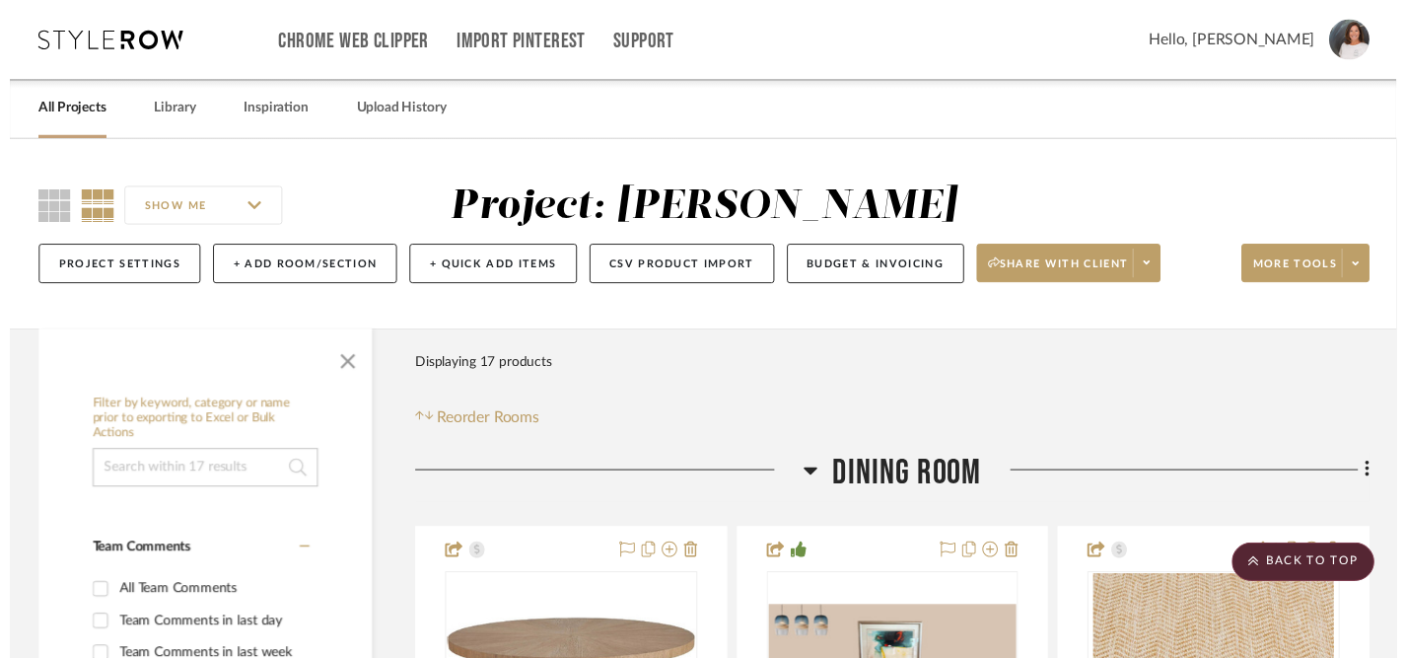
scroll to position [5206, 3]
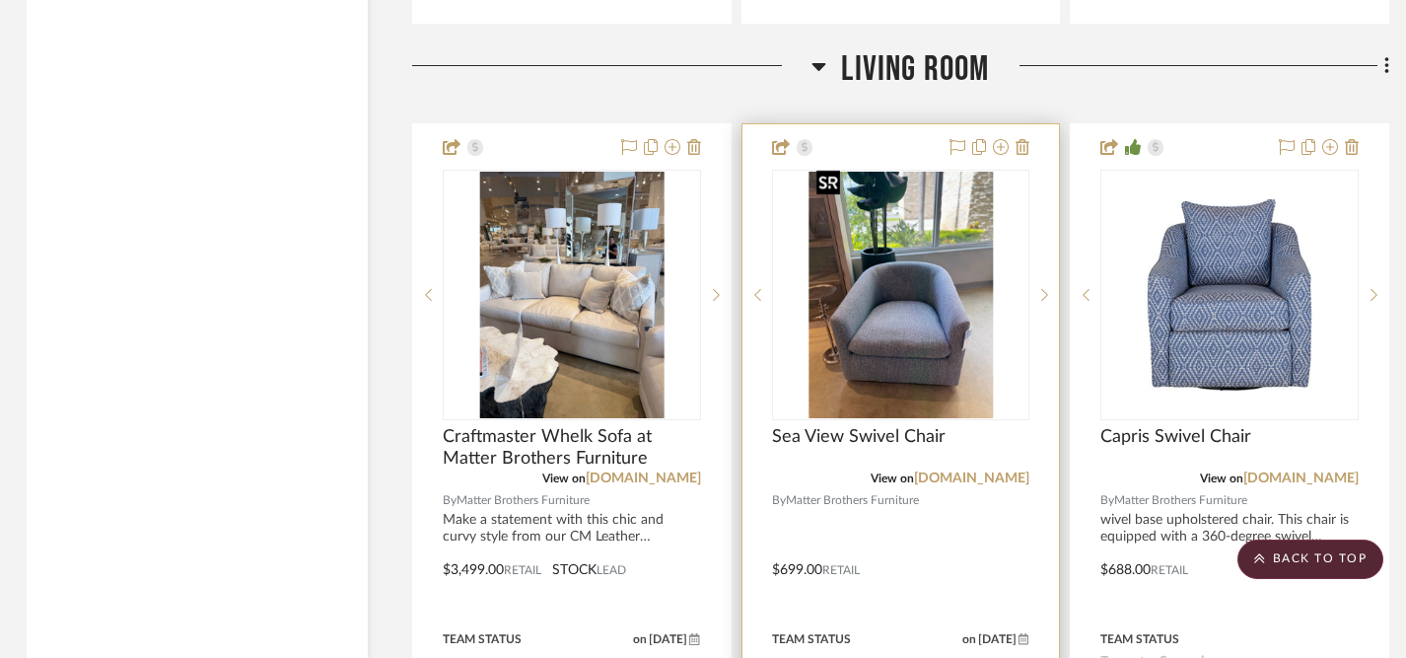
click at [930, 302] on img "0" at bounding box center [901, 295] width 184 height 247
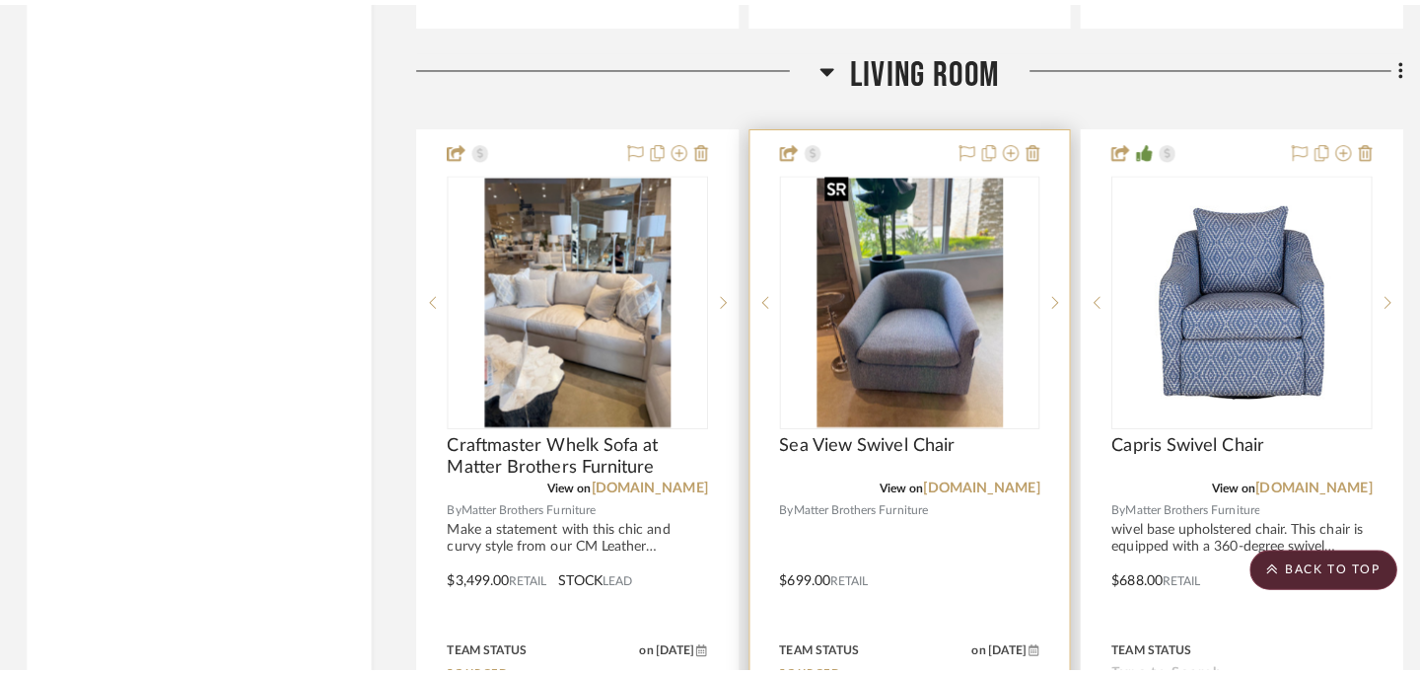
scroll to position [0, 0]
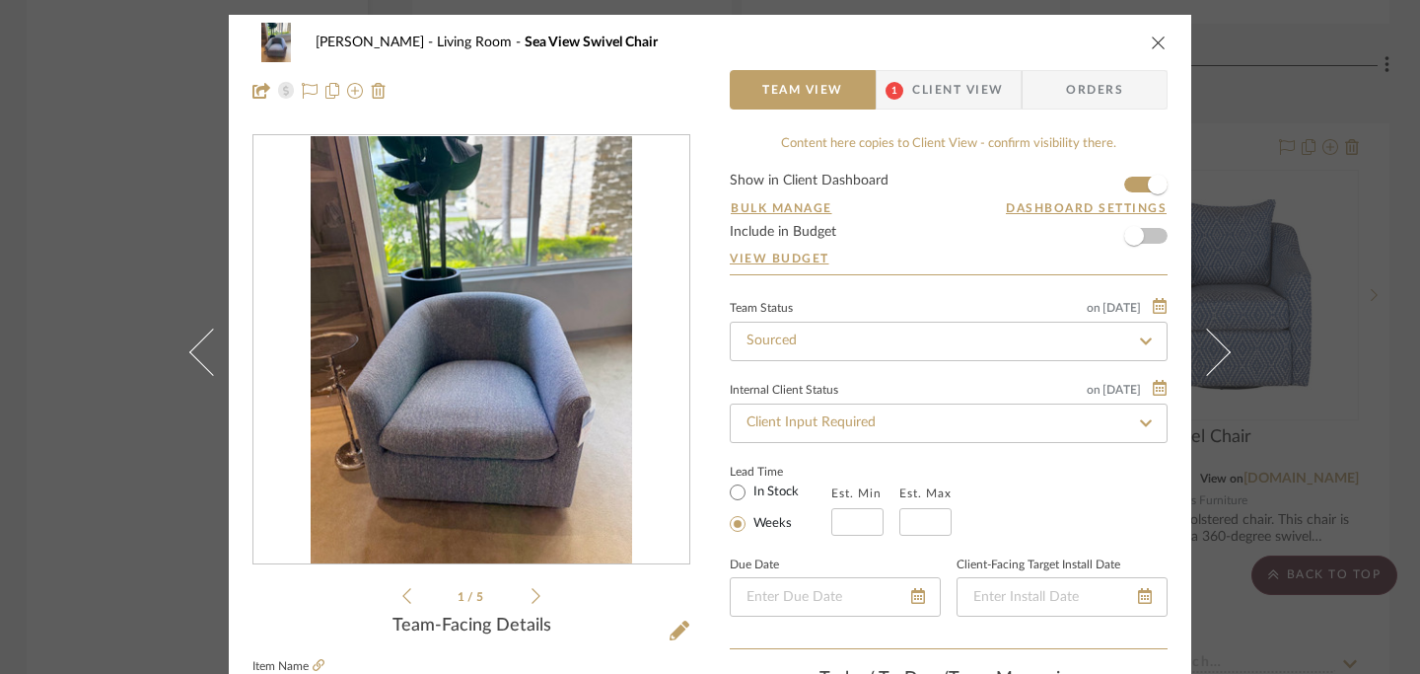
click at [532, 592] on icon at bounding box center [536, 596] width 9 height 18
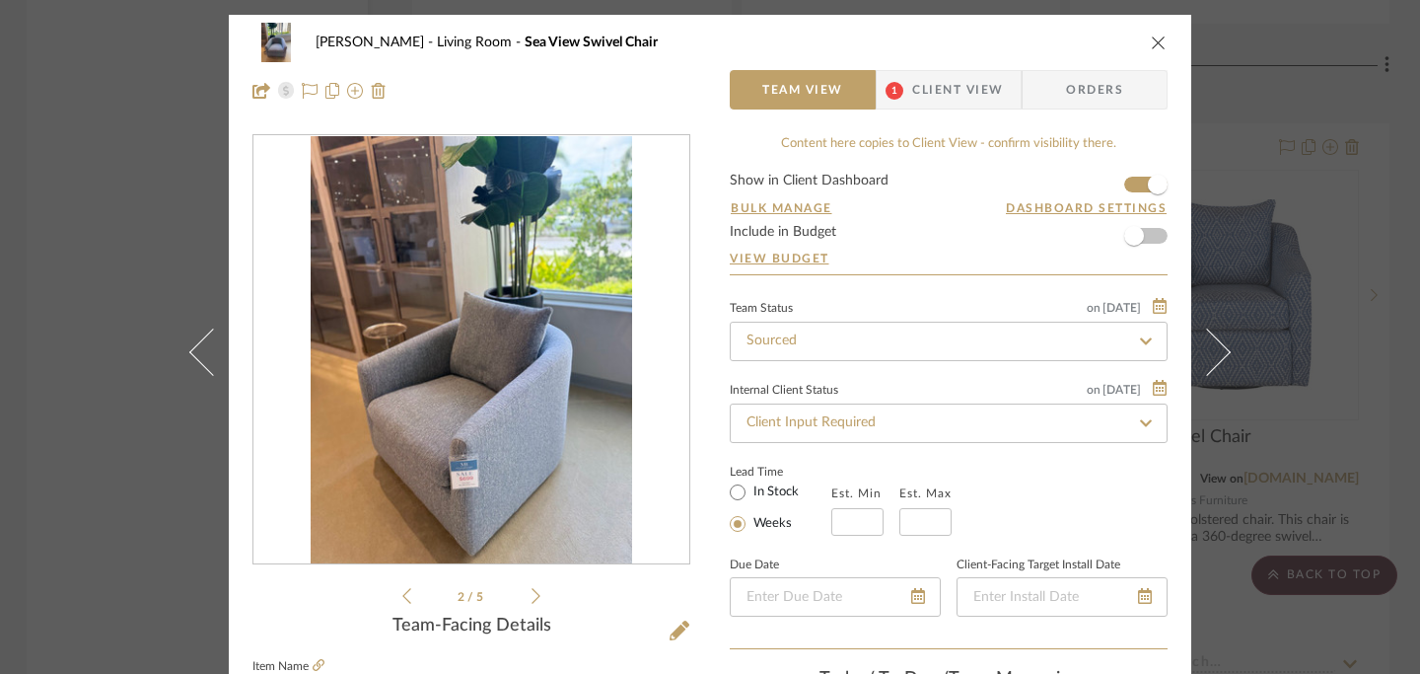
click at [532, 592] on icon at bounding box center [536, 596] width 9 height 18
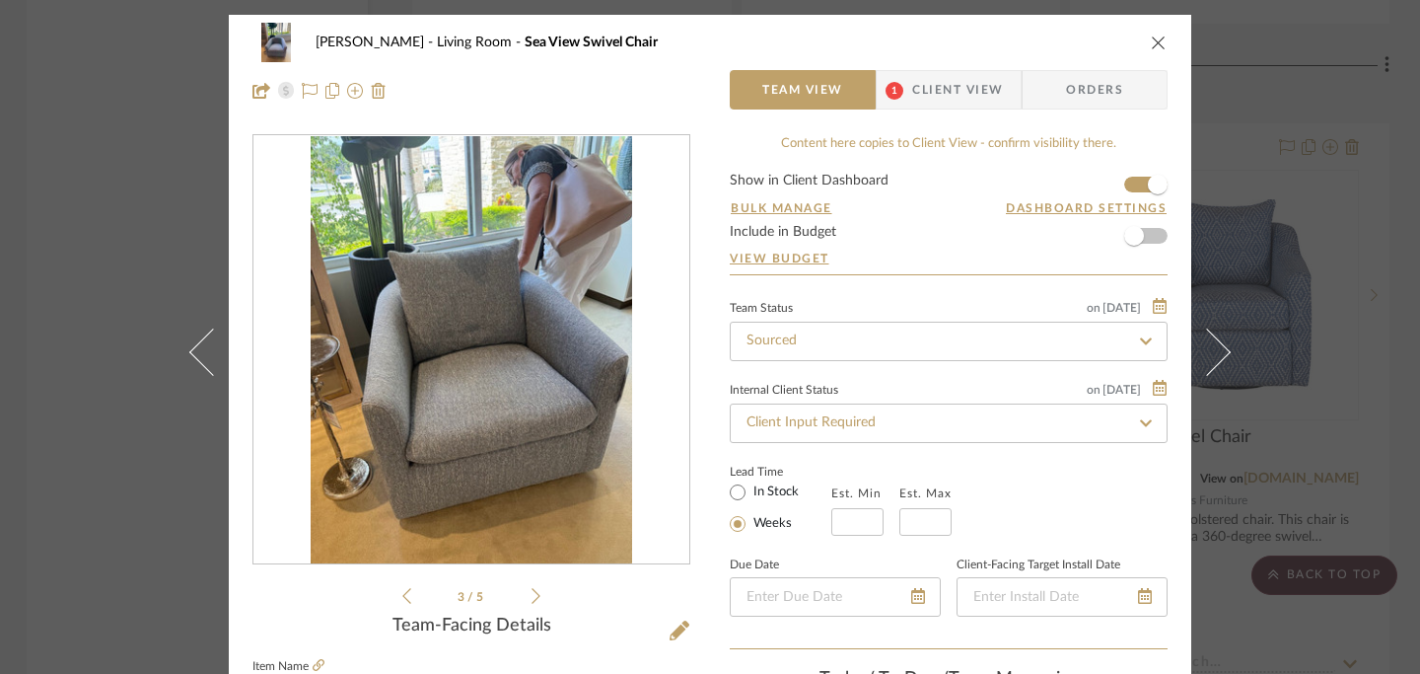
click at [533, 592] on icon at bounding box center [536, 596] width 9 height 18
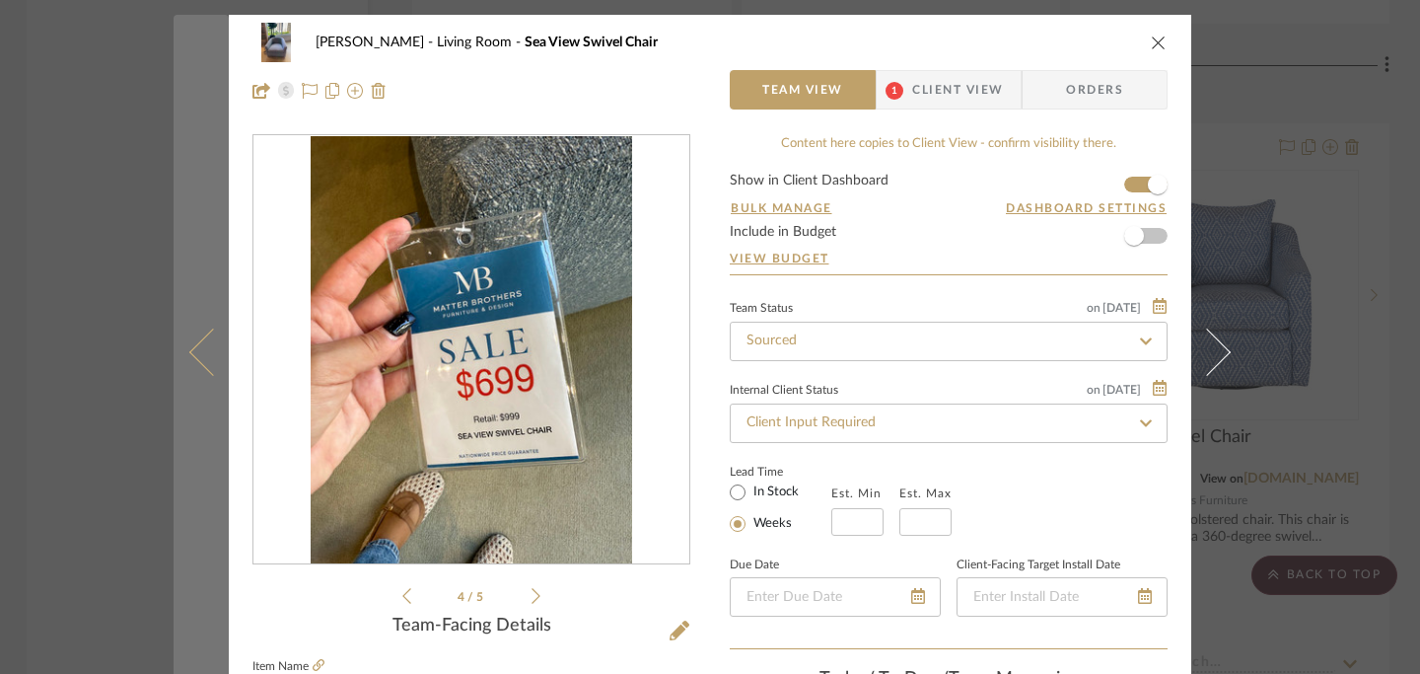
click at [211, 350] on icon at bounding box center [212, 350] width 47 height 47
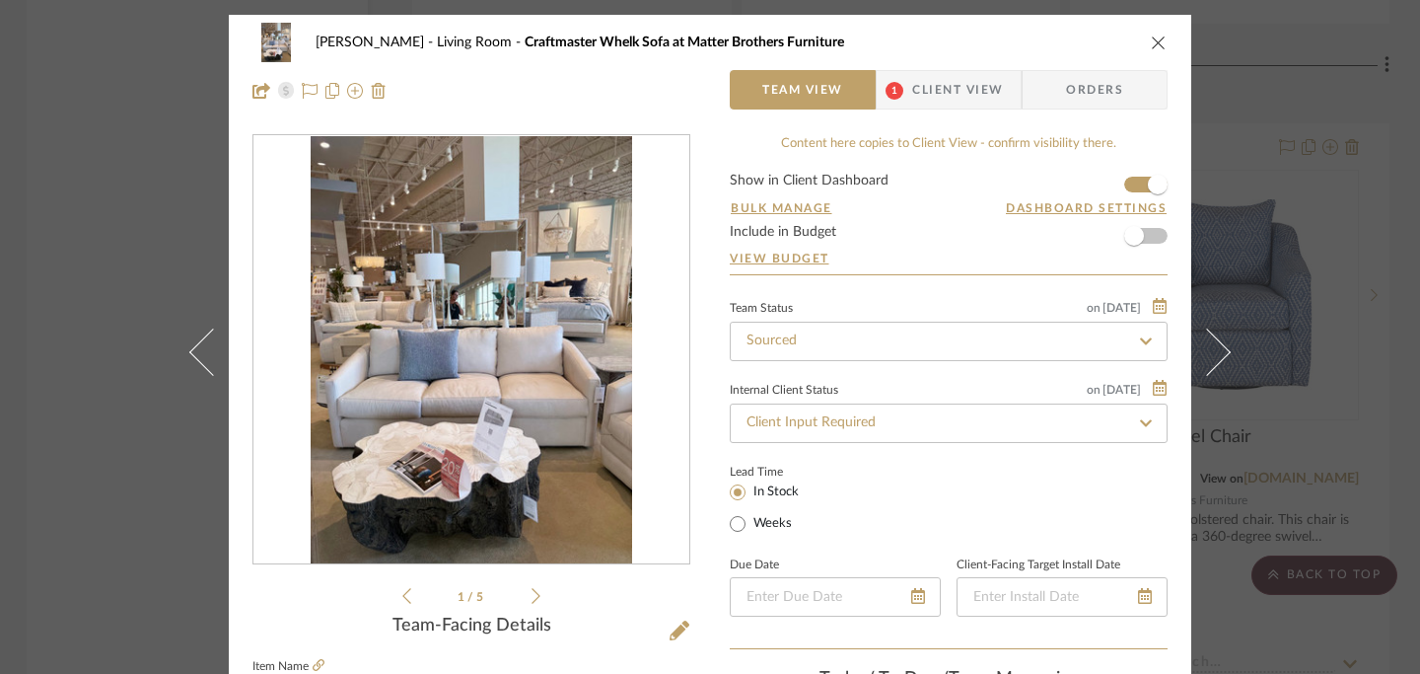
click at [1151, 36] on icon "close" at bounding box center [1159, 43] width 16 height 16
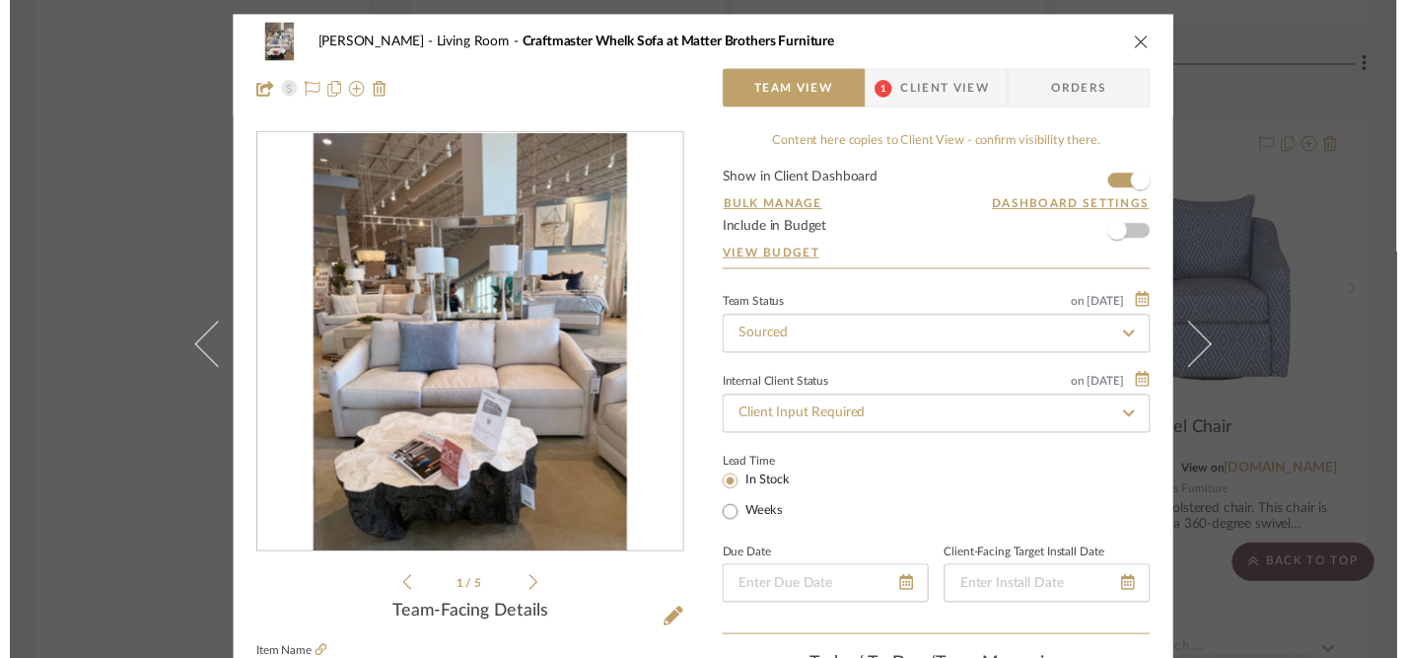
scroll to position [5206, 3]
